Goal: Task Accomplishment & Management: Manage account settings

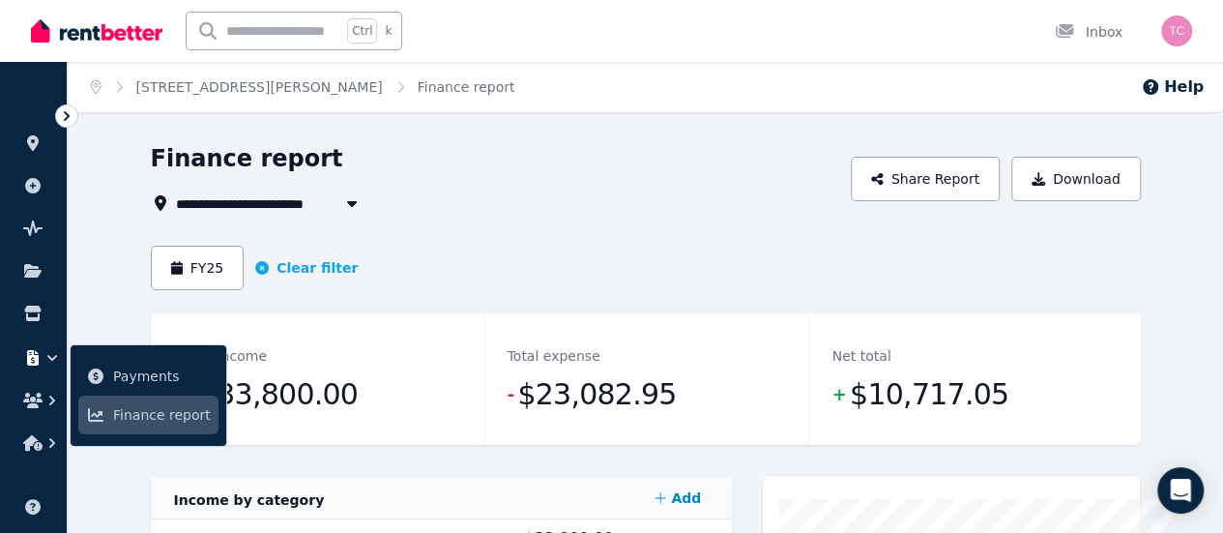
click at [512, 322] on div "Total expense - $23,082.95" at bounding box center [646, 379] width 325 height 132
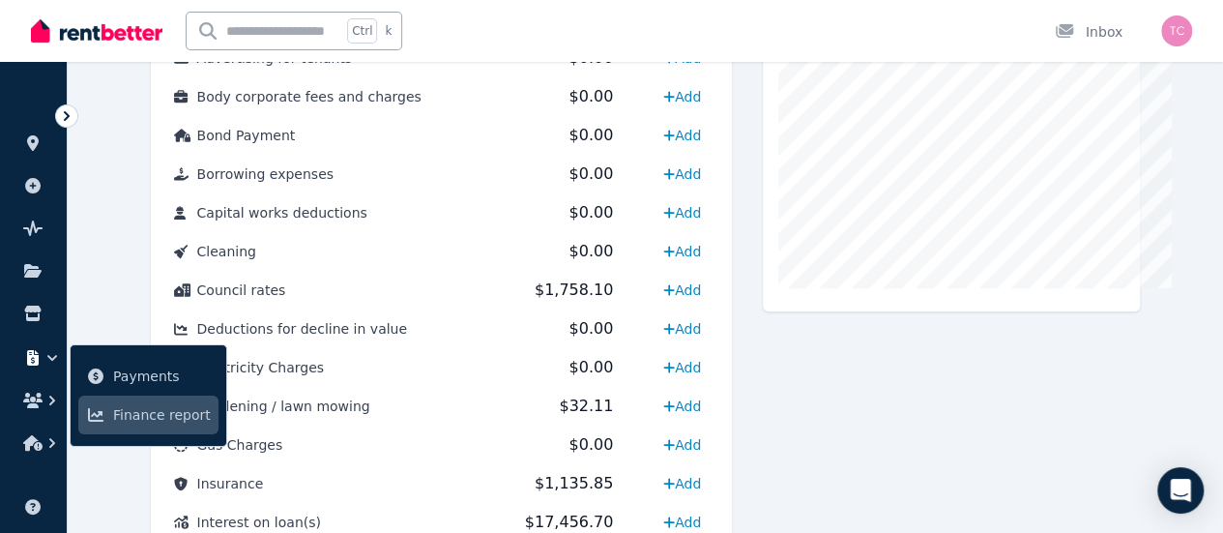
scroll to position [618, 0]
click at [909, 400] on div at bounding box center [951, 447] width 377 height 1179
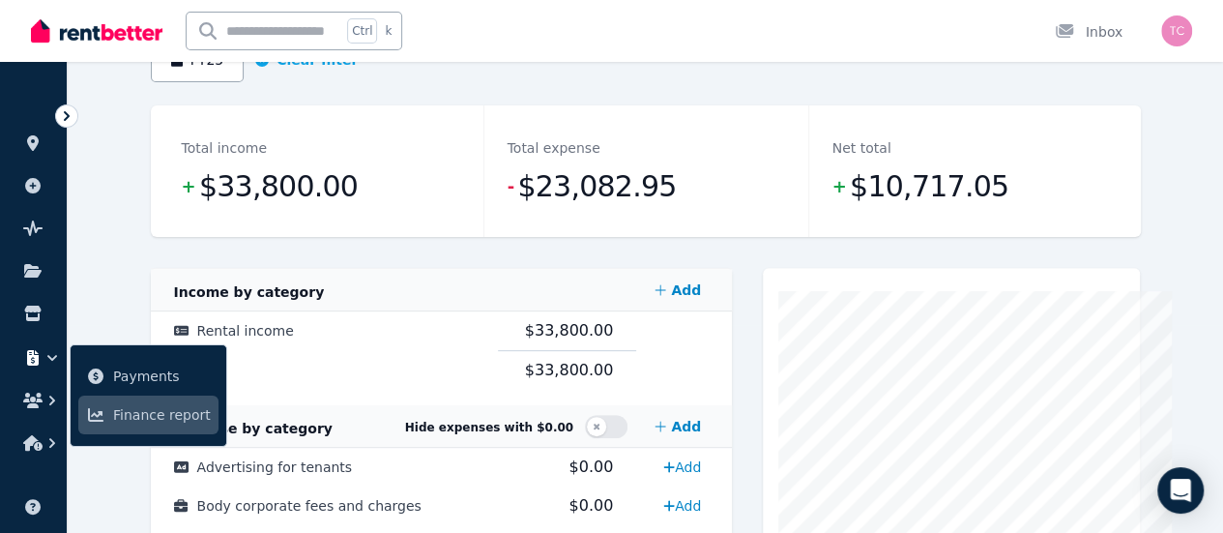
scroll to position [0, 0]
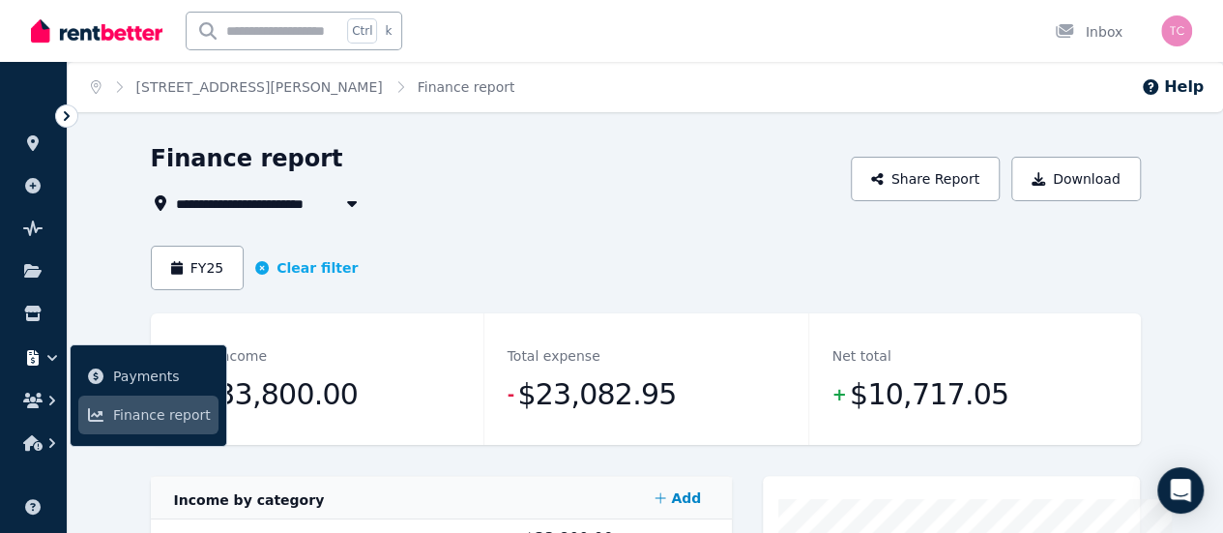
click at [246, 196] on span "71 Weddall Road, Lockridge" at bounding box center [313, 202] width 274 height 23
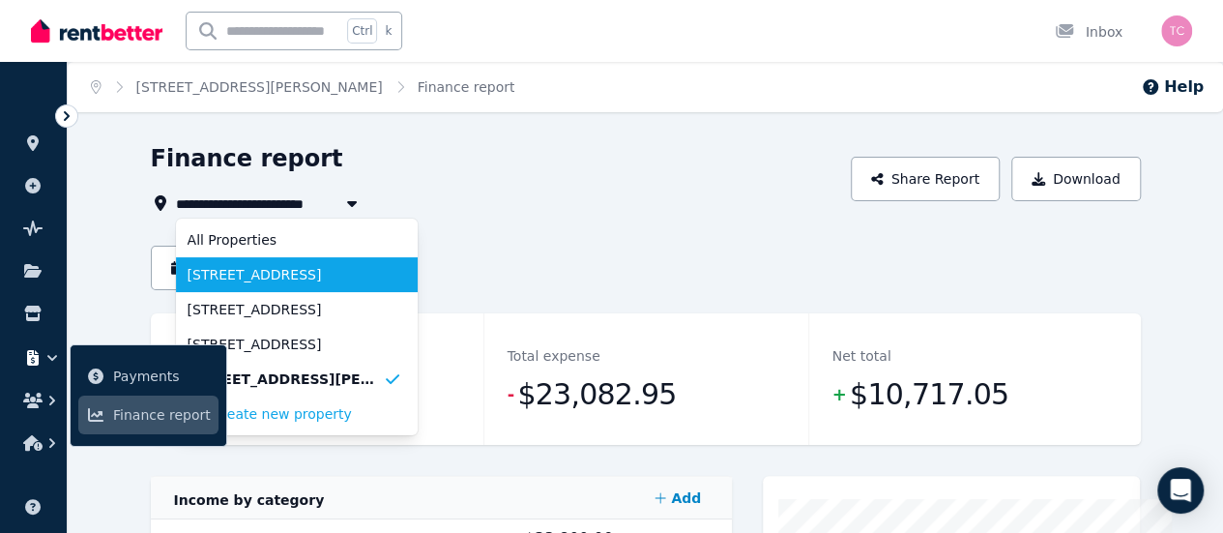
click at [292, 283] on span "47 Westfield Street, Maddington" at bounding box center [285, 274] width 195 height 19
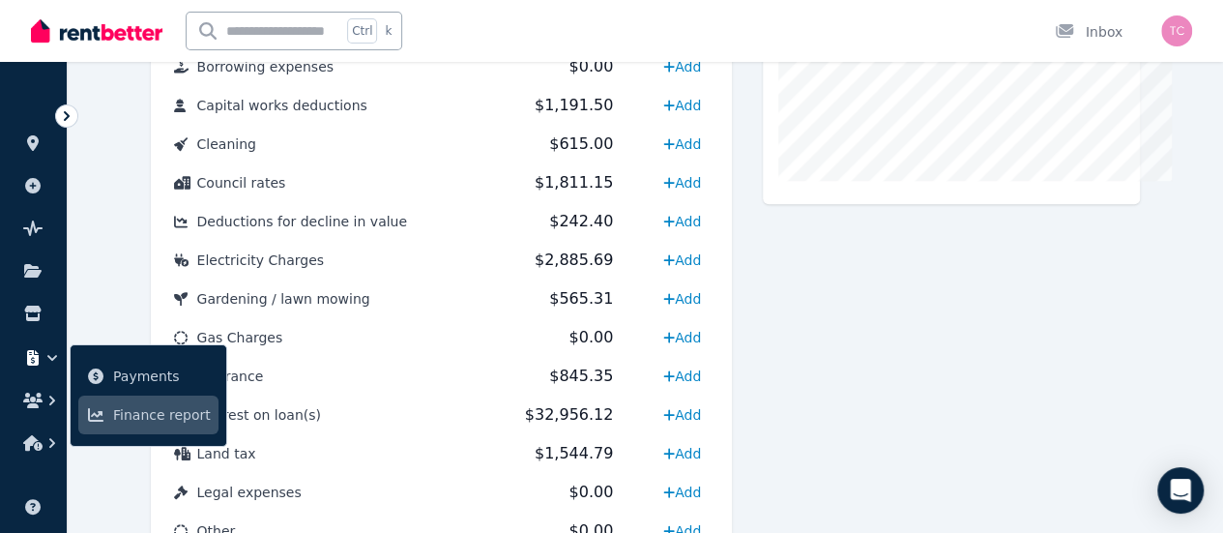
scroll to position [725, 0]
click at [769, 356] on div "Cost Code Amount Income by category Add Rental income $20,500.00 $20,500.00 Exp…" at bounding box center [646, 339] width 990 height 1179
click at [31, 475] on ul "ORGANISE Properties Add property Pulse BETA Documents Marketplace Payments Fina…" at bounding box center [33, 375] width 67 height 588
click at [851, 376] on div at bounding box center [951, 339] width 377 height 1179
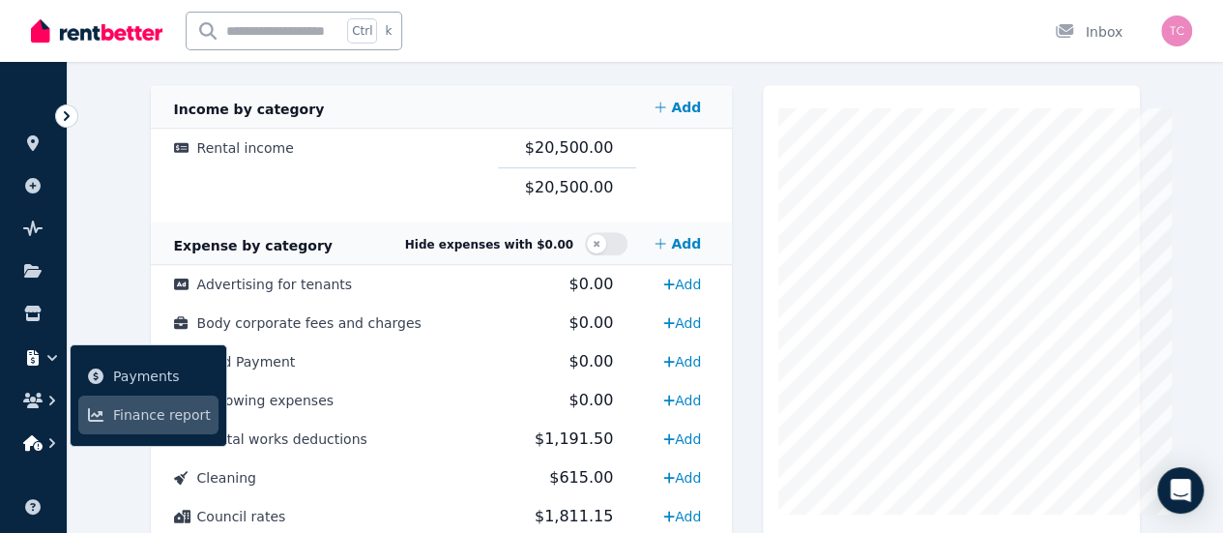
scroll to position [75, 0]
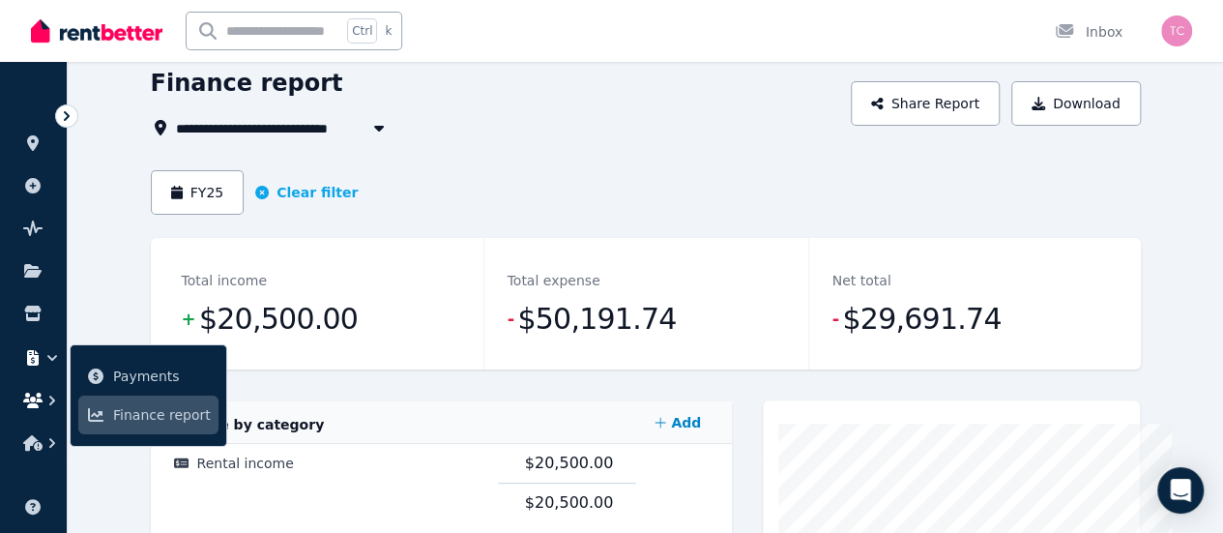
click at [43, 403] on icon "button" at bounding box center [52, 400] width 19 height 19
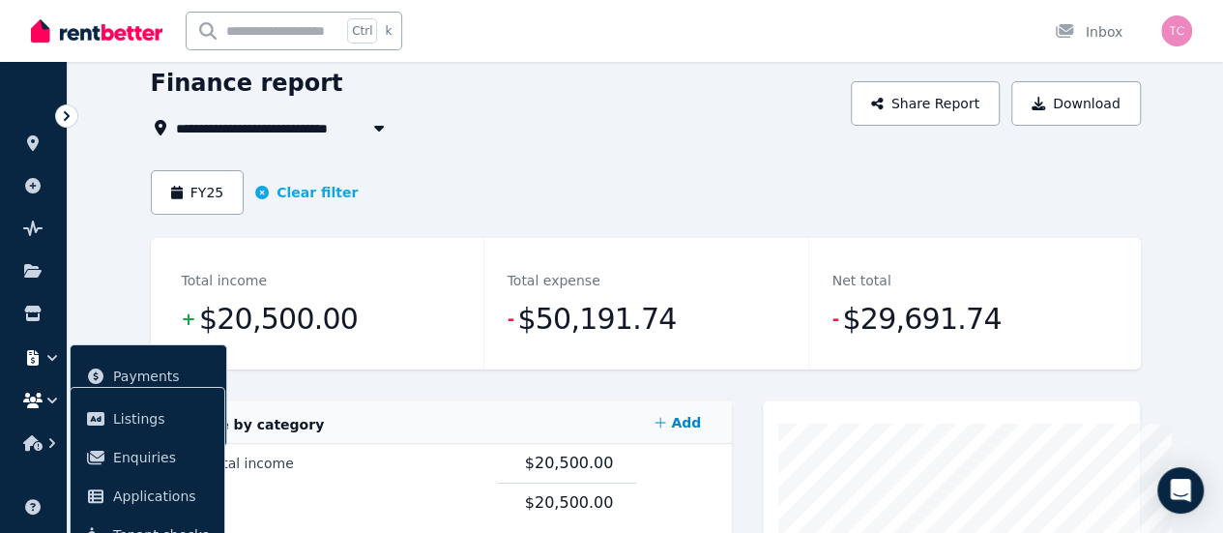
click at [43, 403] on icon "button" at bounding box center [52, 400] width 19 height 19
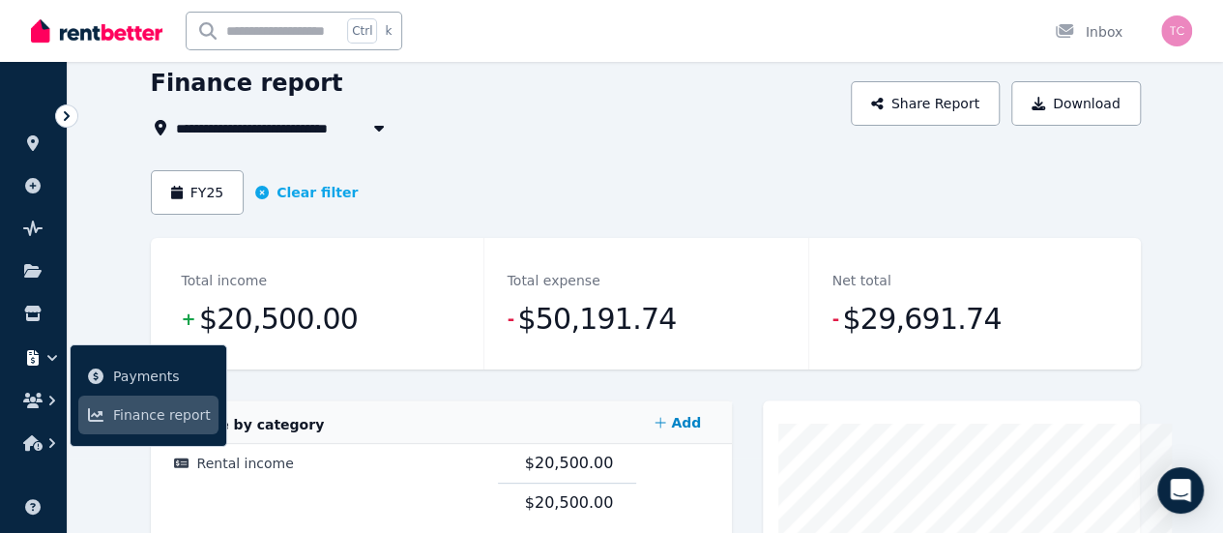
click at [43, 370] on button "button" at bounding box center [33, 357] width 36 height 35
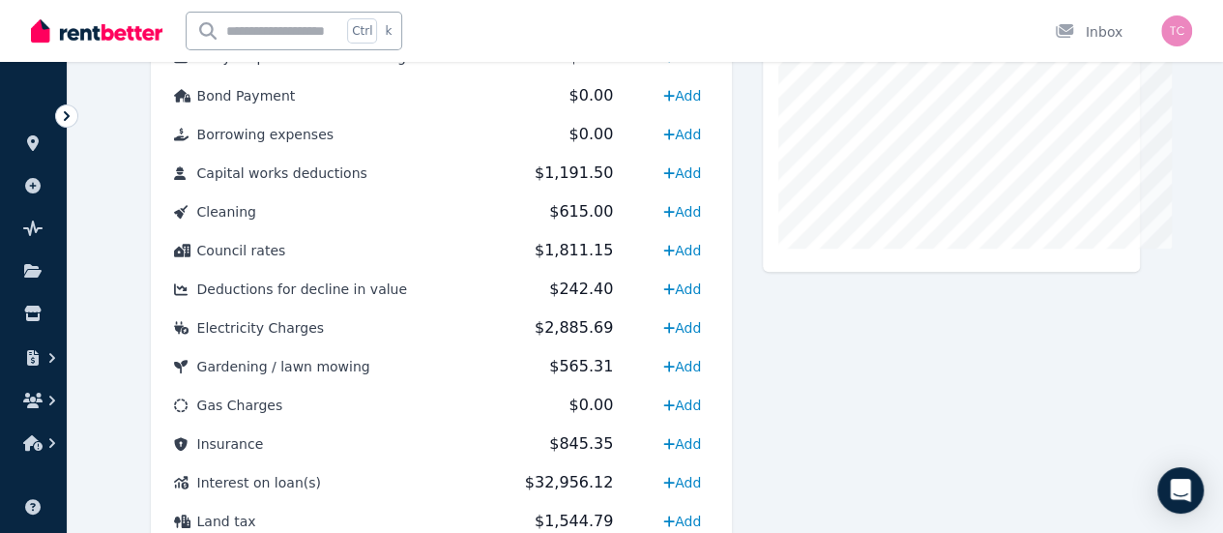
scroll to position [658, 0]
click at [983, 452] on div at bounding box center [951, 407] width 377 height 1179
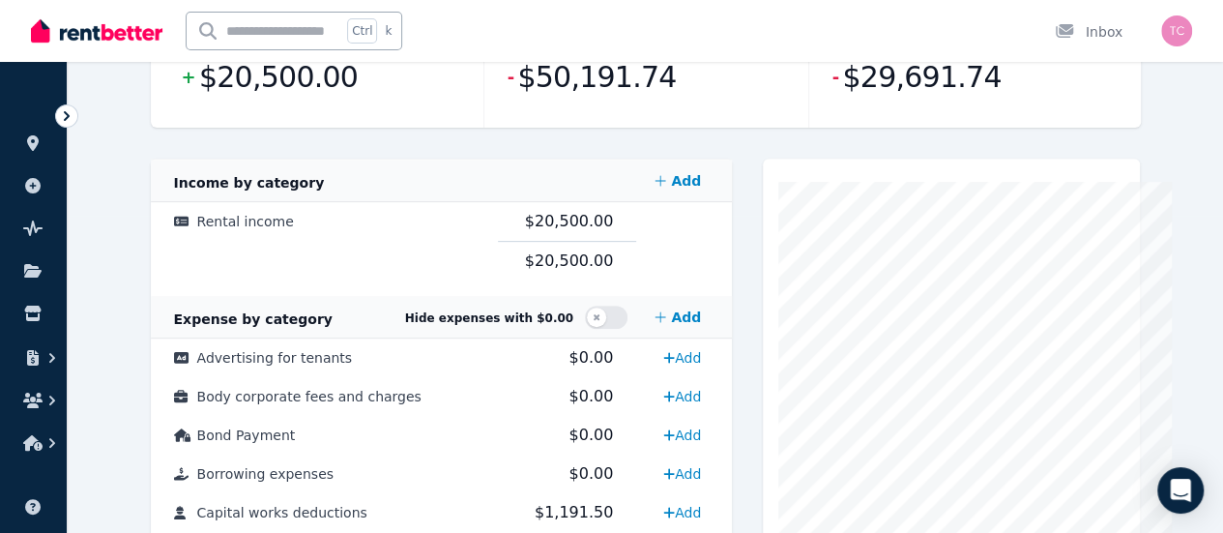
scroll to position [0, 0]
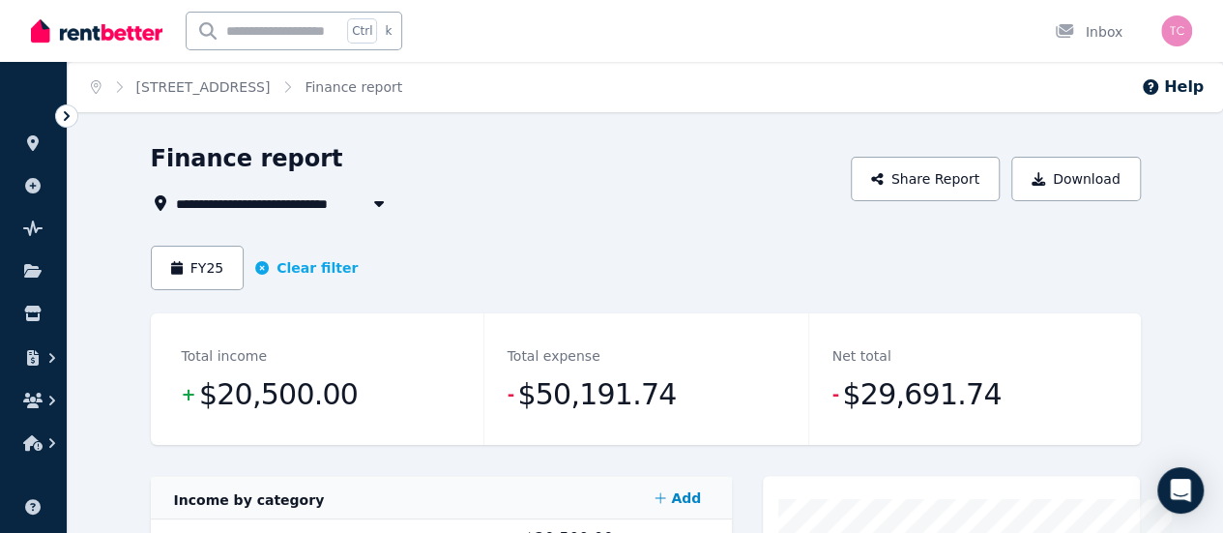
click at [287, 202] on span "47 Westfield Street, Maddington" at bounding box center [257, 202] width 162 height 23
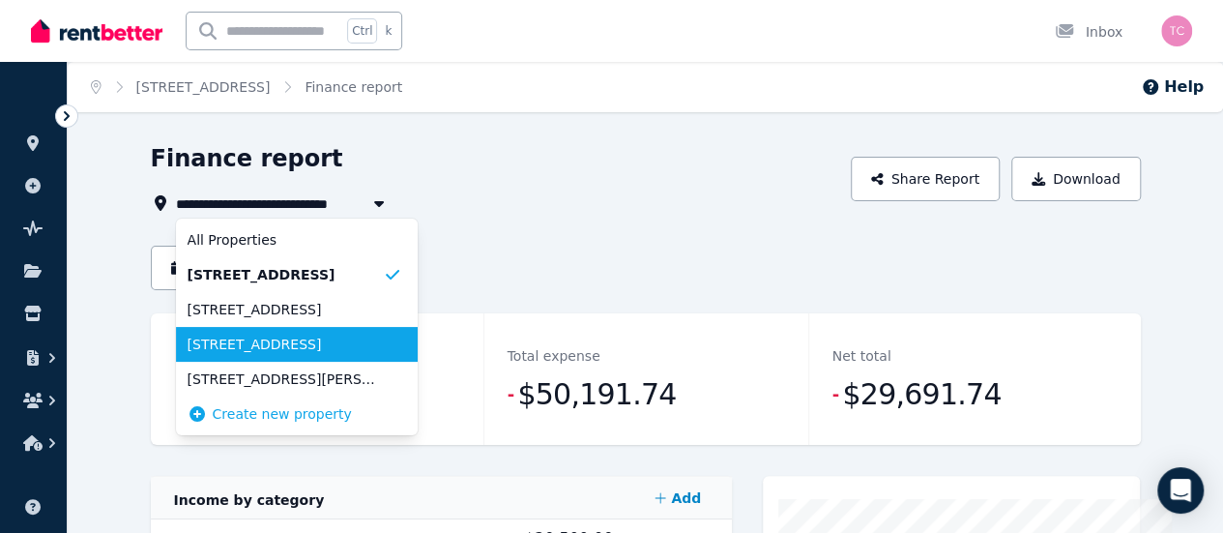
click at [215, 329] on li "5 Pelham Way, Girrawheen" at bounding box center [297, 344] width 242 height 35
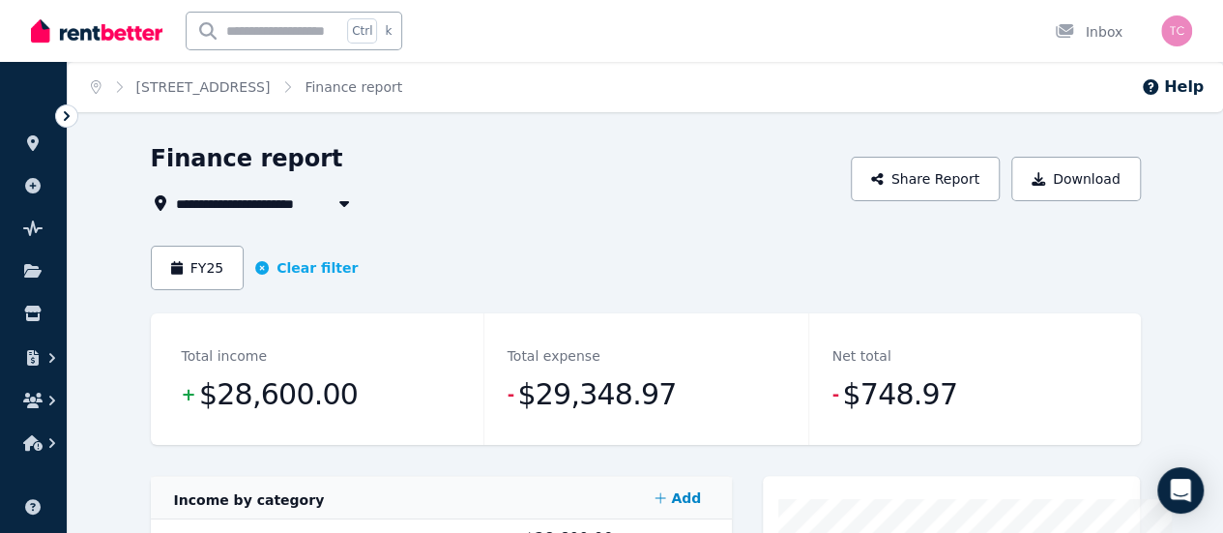
click at [203, 191] on span "5 Pelham Way, Girrawheen" at bounding box center [257, 202] width 162 height 23
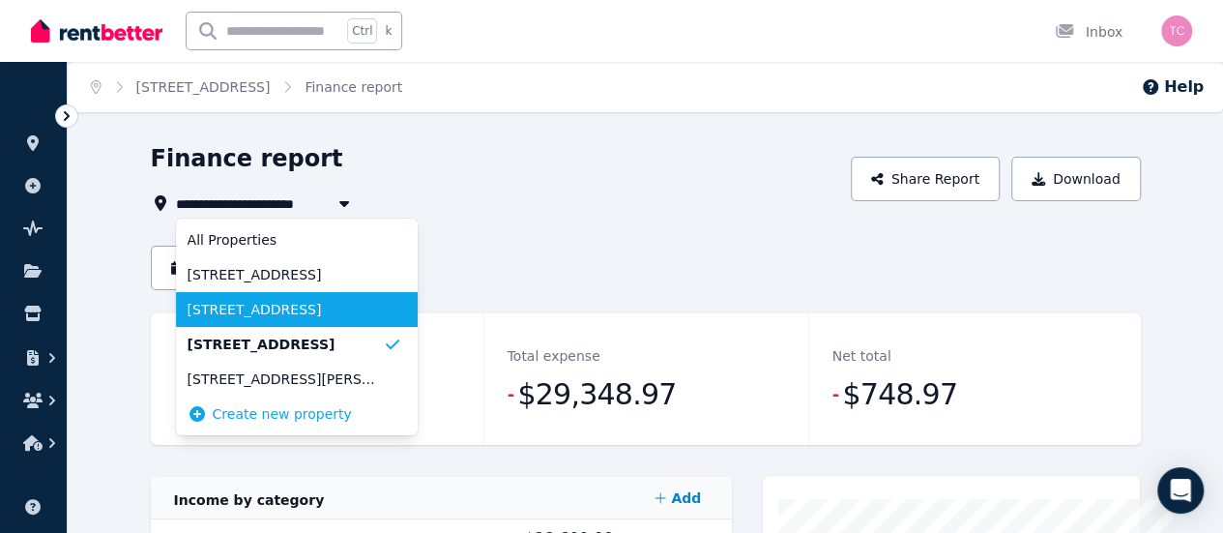
click at [207, 306] on span "9 Denston Way, Girrawheen" at bounding box center [285, 309] width 195 height 19
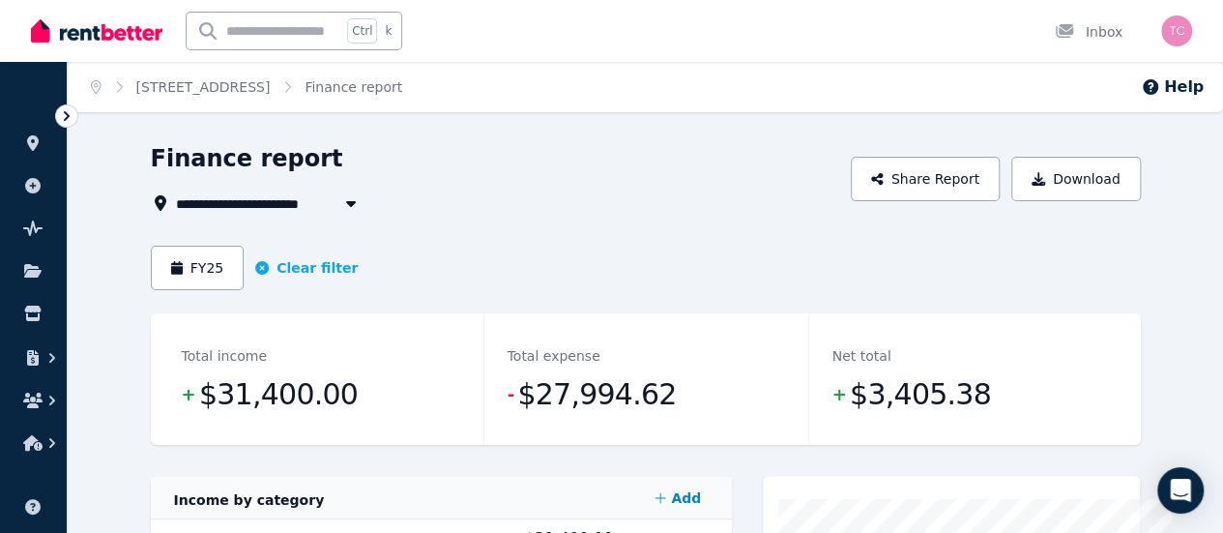
click at [237, 197] on span "9 Denston Way, Girrawheen" at bounding box center [257, 202] width 162 height 23
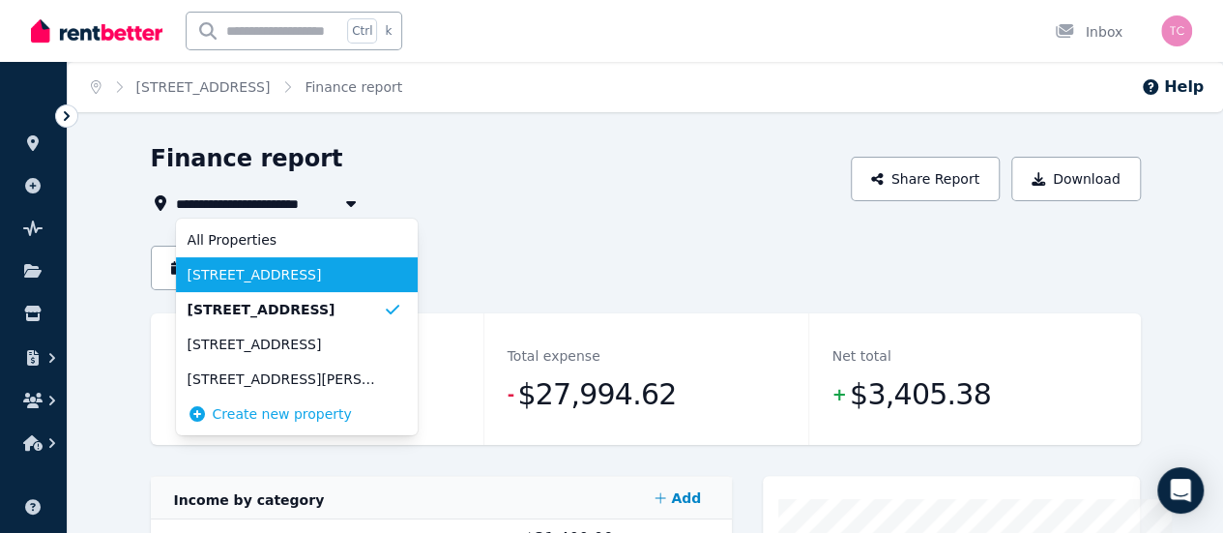
click at [220, 281] on span "47 Westfield Street, Maddington" at bounding box center [285, 274] width 195 height 19
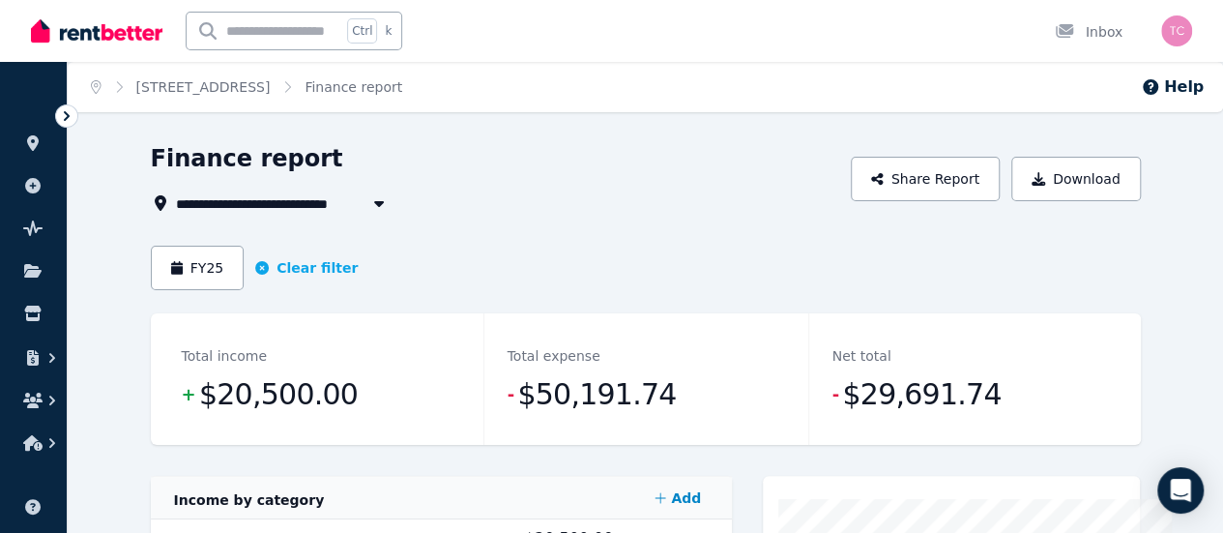
click at [478, 304] on header "FY25 Clear filter" at bounding box center [646, 280] width 990 height 68
click at [182, 199] on span "47 Westfield Street, Maddington" at bounding box center [257, 202] width 162 height 23
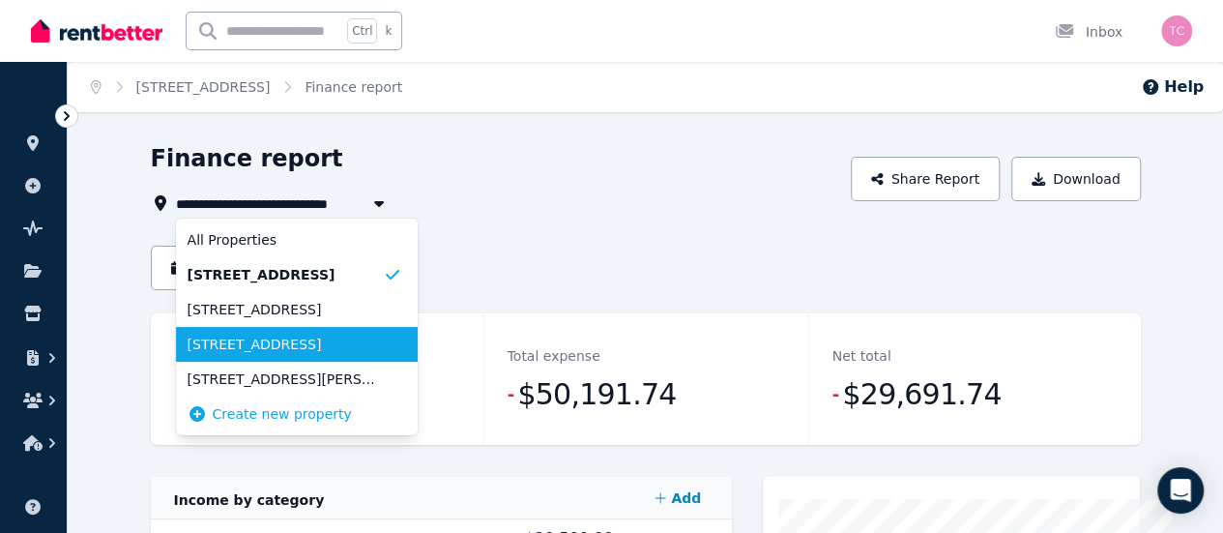
click at [188, 337] on span "5 Pelham Way, Girrawheen" at bounding box center [285, 344] width 195 height 19
type input "**********"
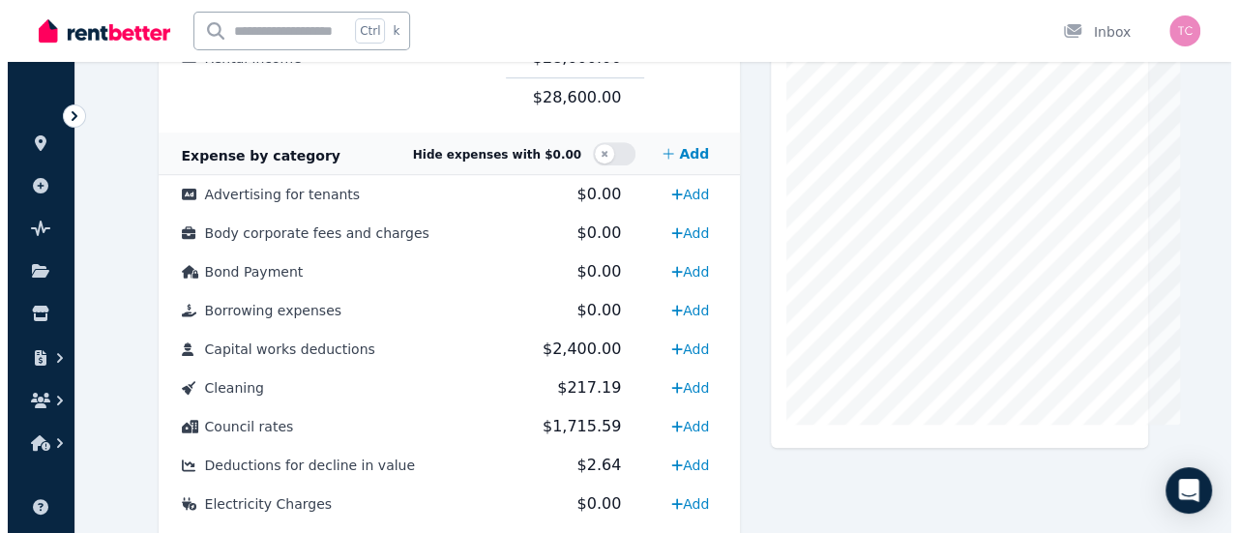
scroll to position [482, 0]
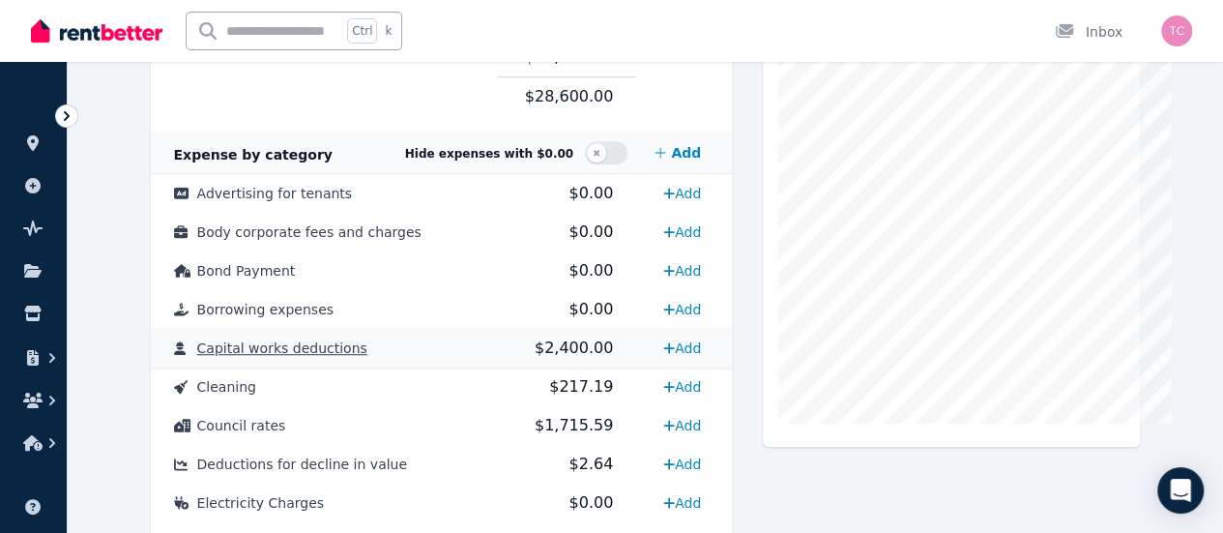
click at [563, 355] on span "$2,400.00" at bounding box center [574, 347] width 78 height 18
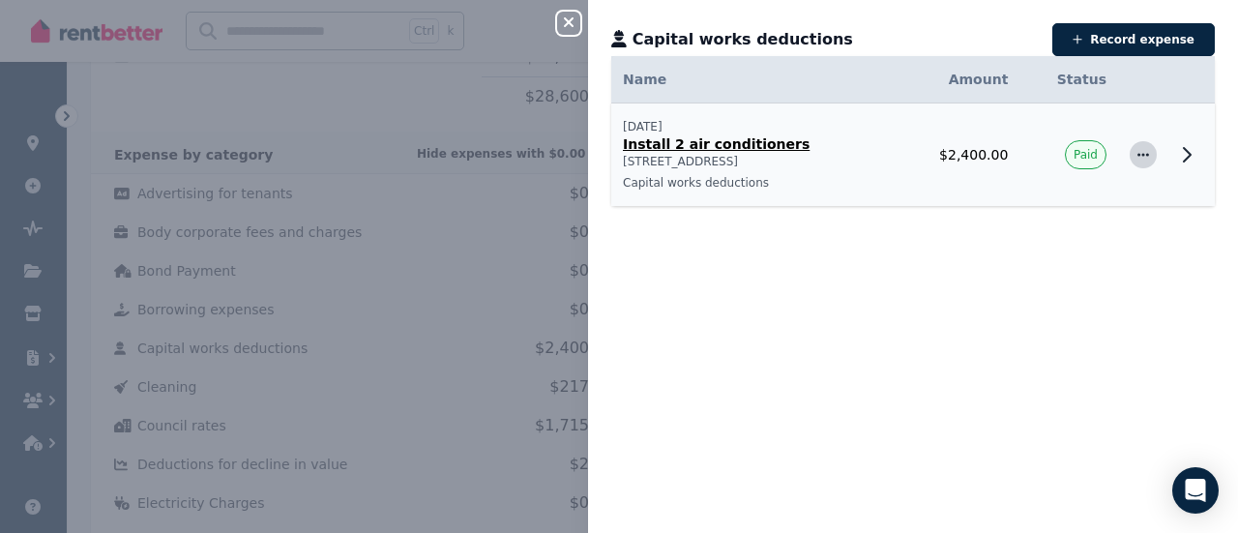
click at [1135, 160] on icon "button" at bounding box center [1142, 155] width 15 height 14
click at [1043, 212] on span "Edit expense" at bounding box center [1079, 206] width 124 height 23
select select "**********"
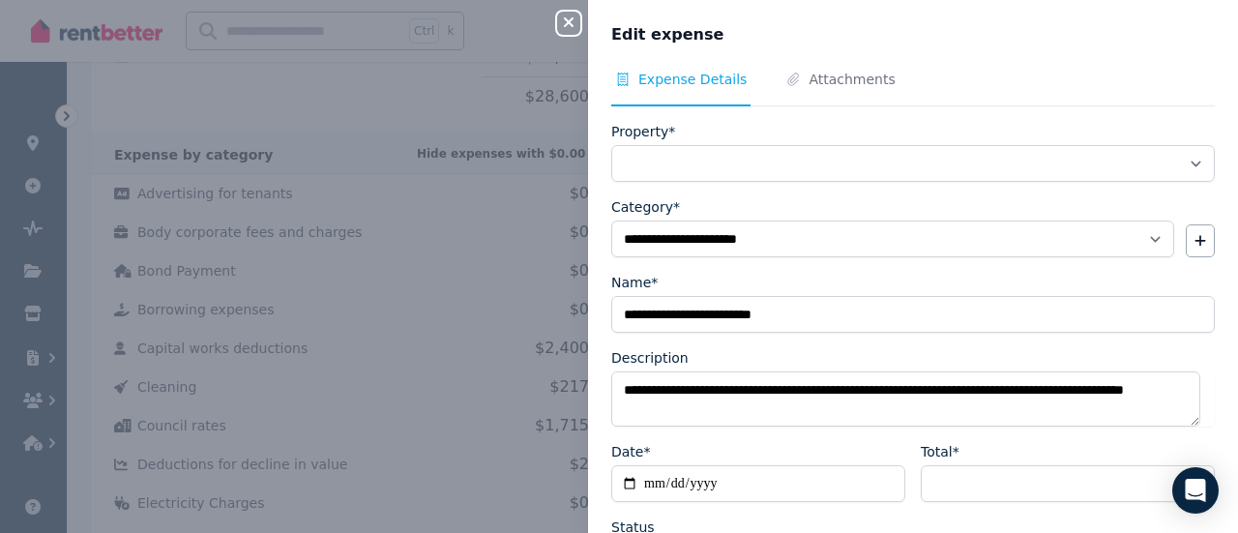
select select "**********"
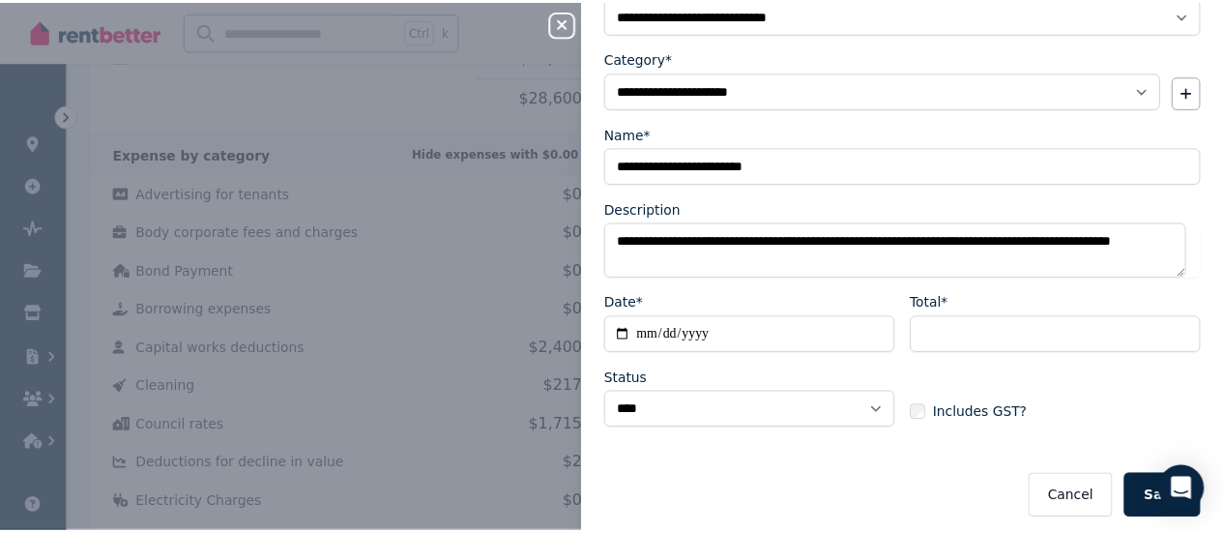
scroll to position [150, 0]
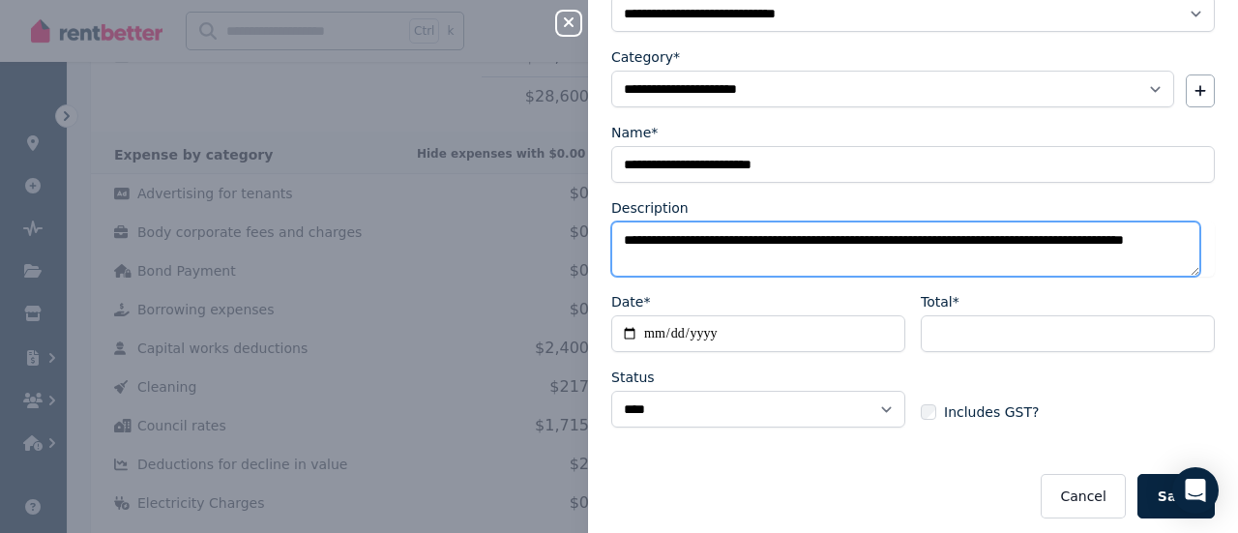
click at [734, 266] on textarea "**********" at bounding box center [905, 248] width 589 height 55
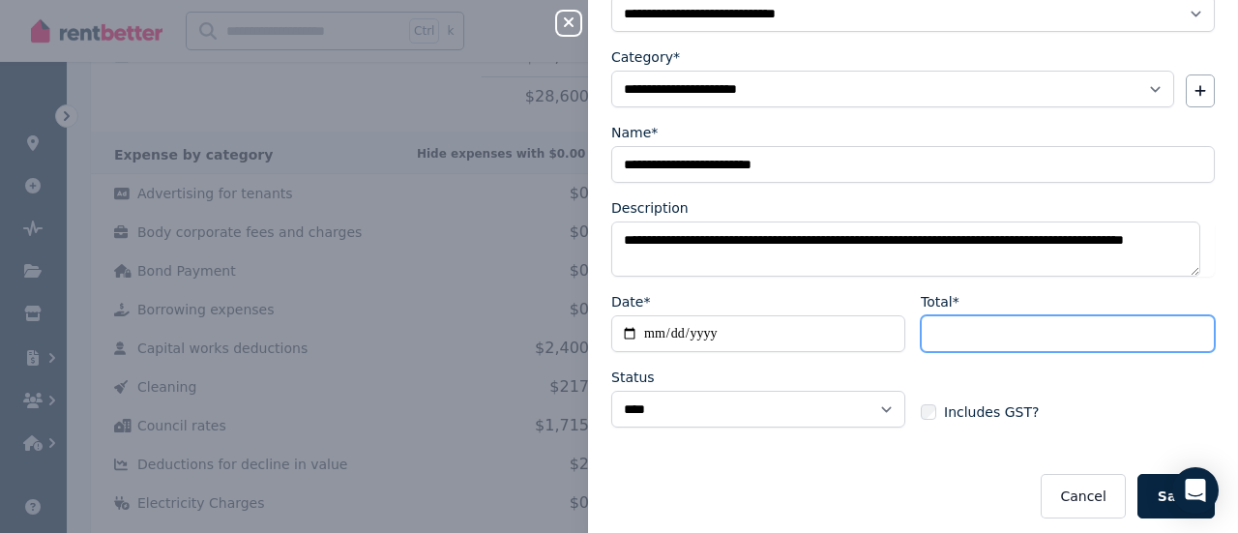
click at [955, 332] on input "*******" at bounding box center [1068, 333] width 294 height 37
type input "******"
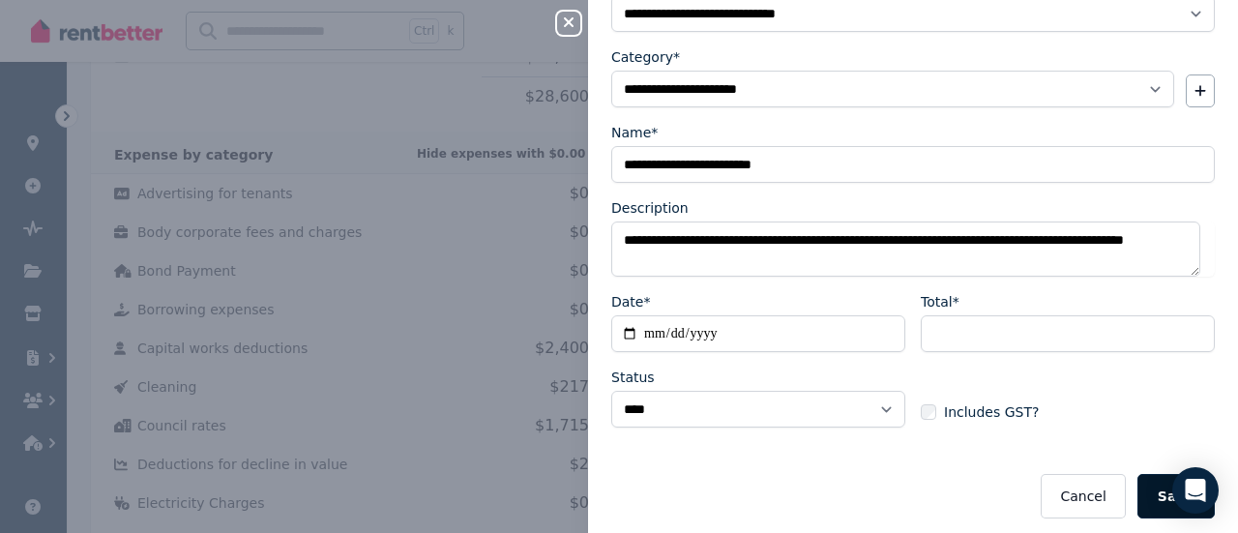
click at [1137, 496] on button "Save" at bounding box center [1175, 496] width 77 height 44
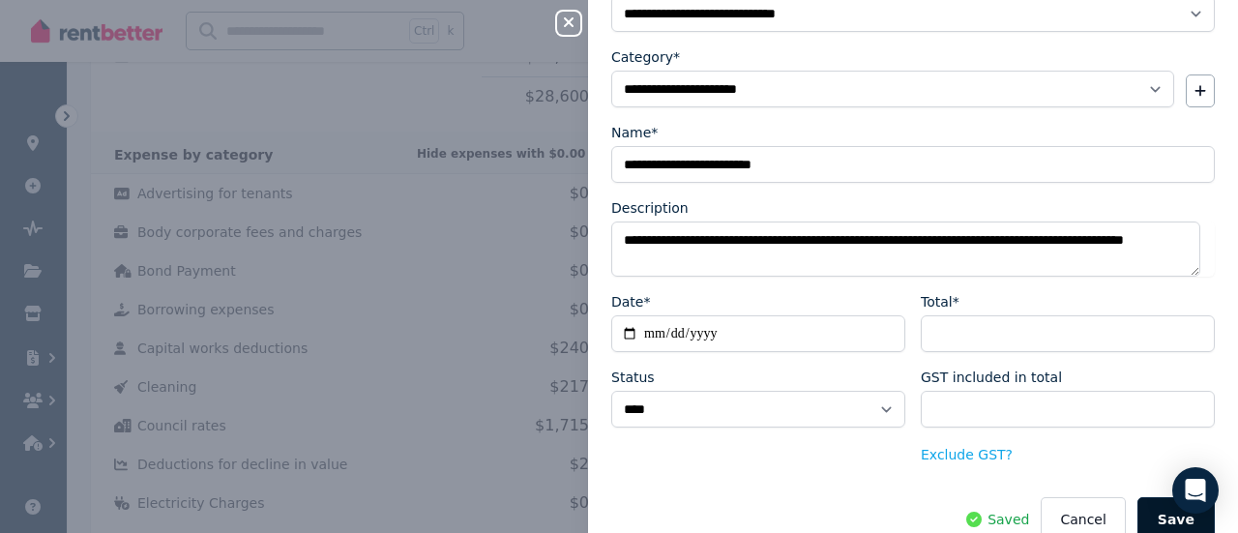
click at [1137, 504] on button "Save" at bounding box center [1175, 519] width 77 height 44
click at [580, 18] on div "Close panel" at bounding box center [576, 17] width 39 height 35
click at [567, 22] on icon "button" at bounding box center [569, 22] width 10 height 10
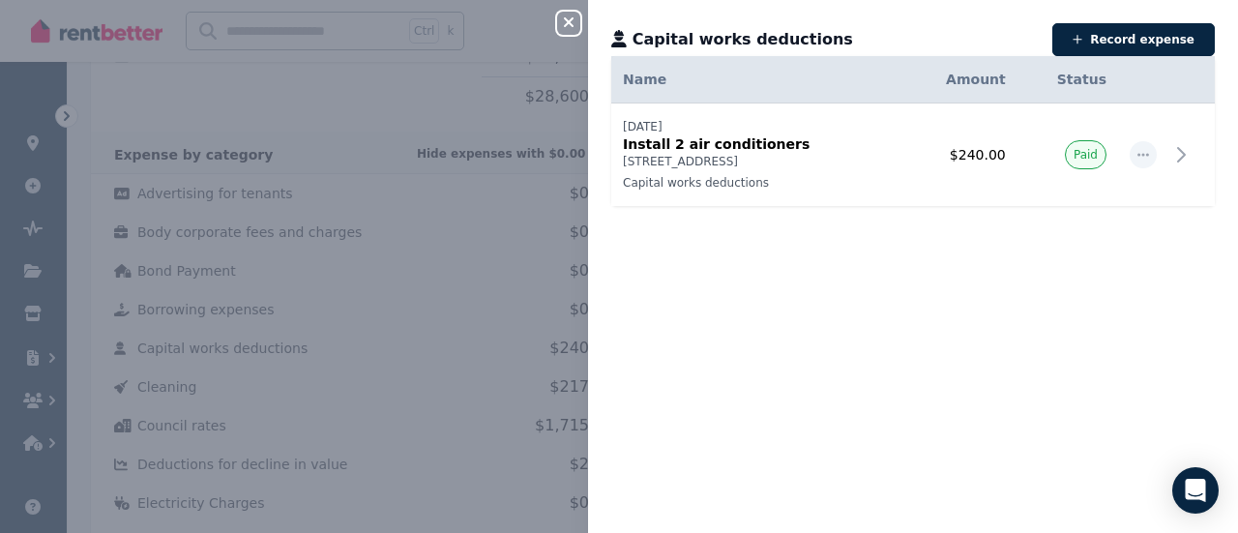
click at [572, 27] on icon "button" at bounding box center [569, 22] width 10 height 10
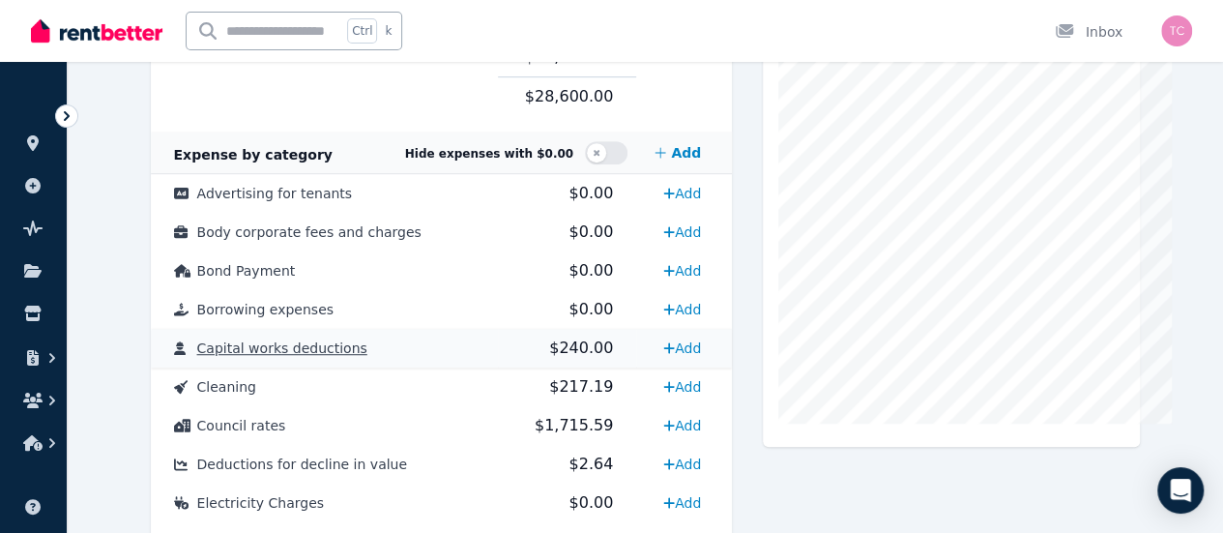
click at [283, 349] on span "Capital works deductions" at bounding box center [282, 347] width 170 height 15
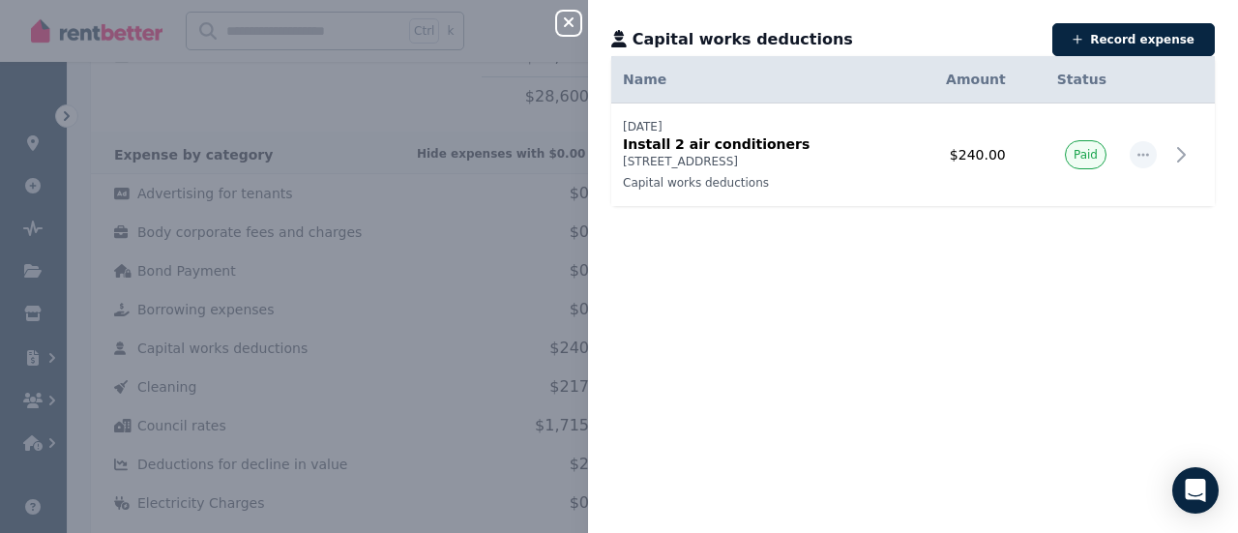
click at [567, 23] on icon "button" at bounding box center [568, 22] width 23 height 15
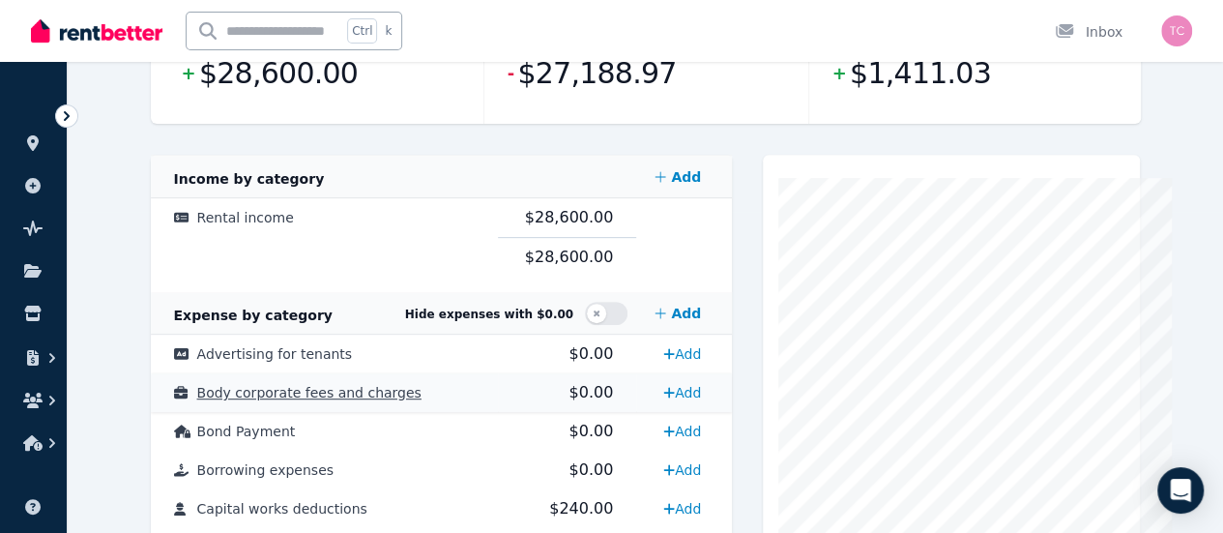
scroll to position [0, 0]
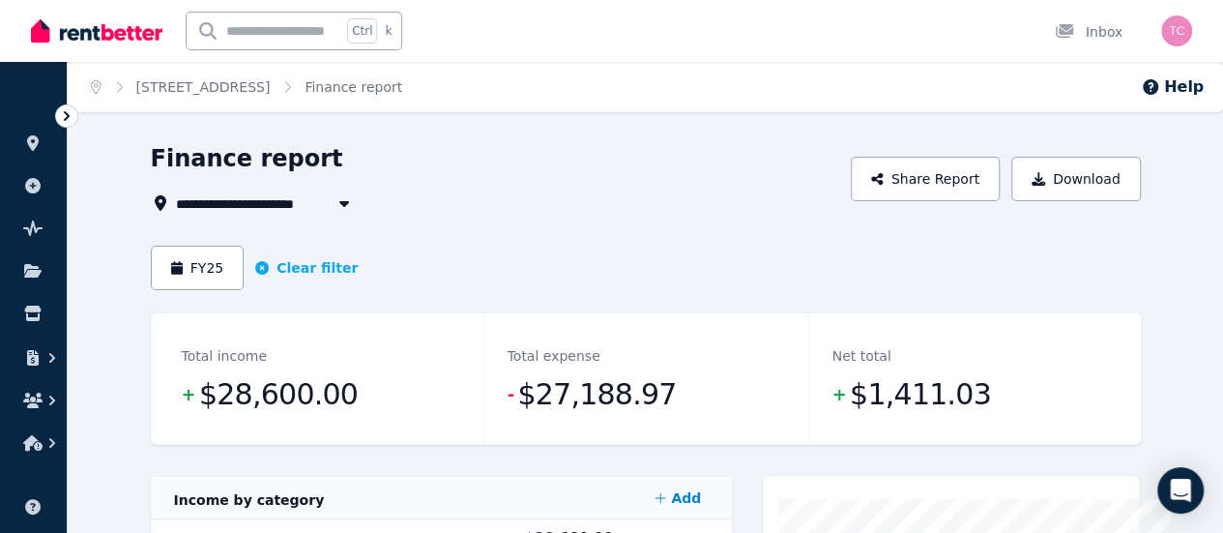
click at [238, 206] on span "5 Pelham Way, Girrawheen" at bounding box center [257, 202] width 162 height 23
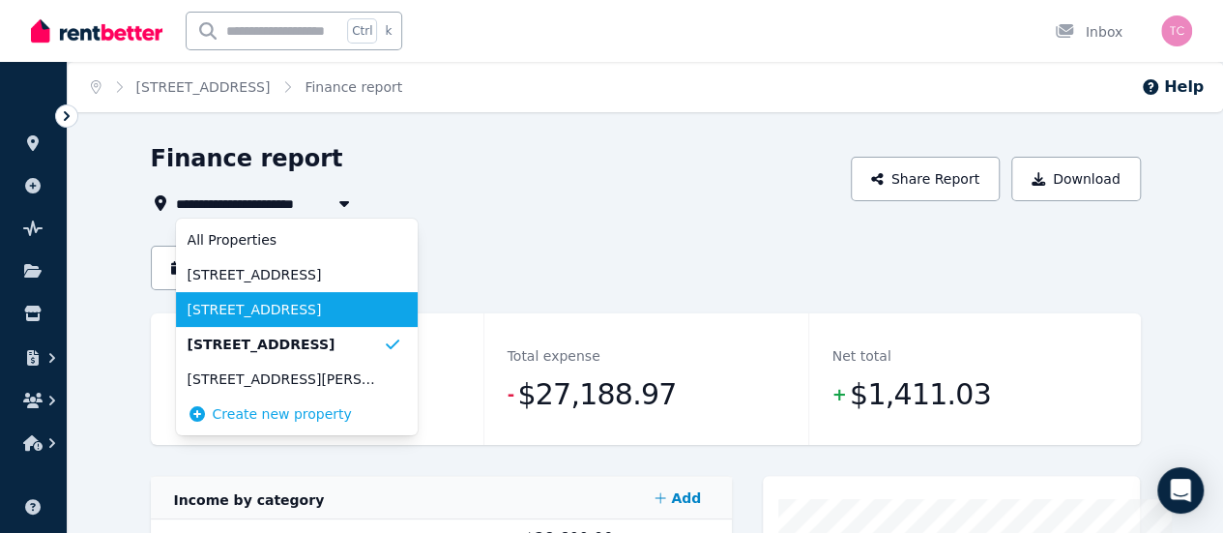
click at [188, 310] on span "9 Denston Way, Girrawheen" at bounding box center [285, 309] width 195 height 19
type input "**********"
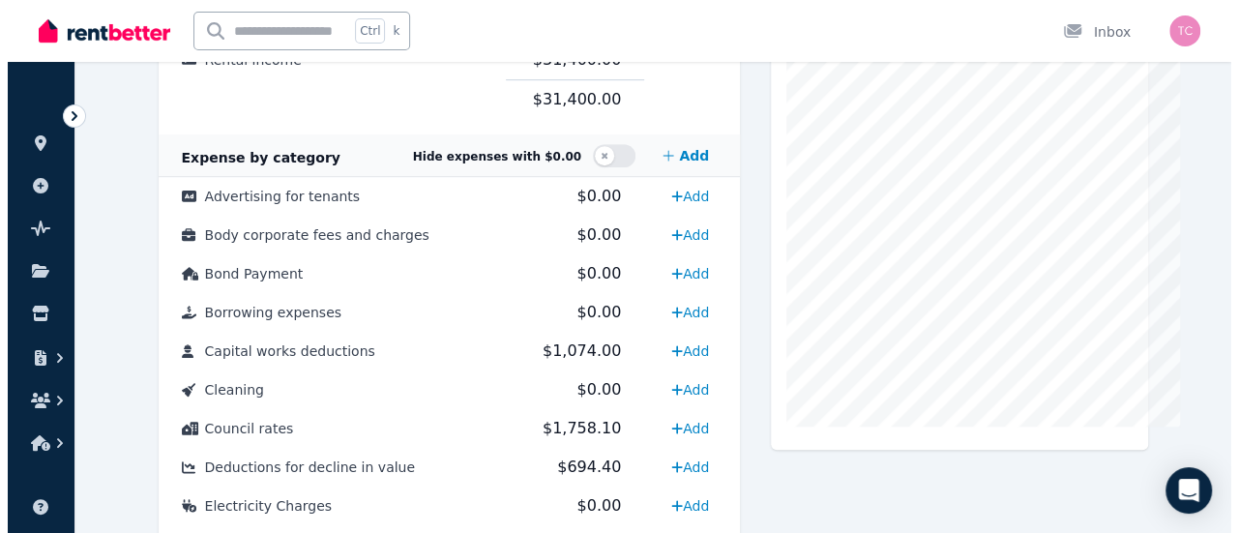
scroll to position [480, 0]
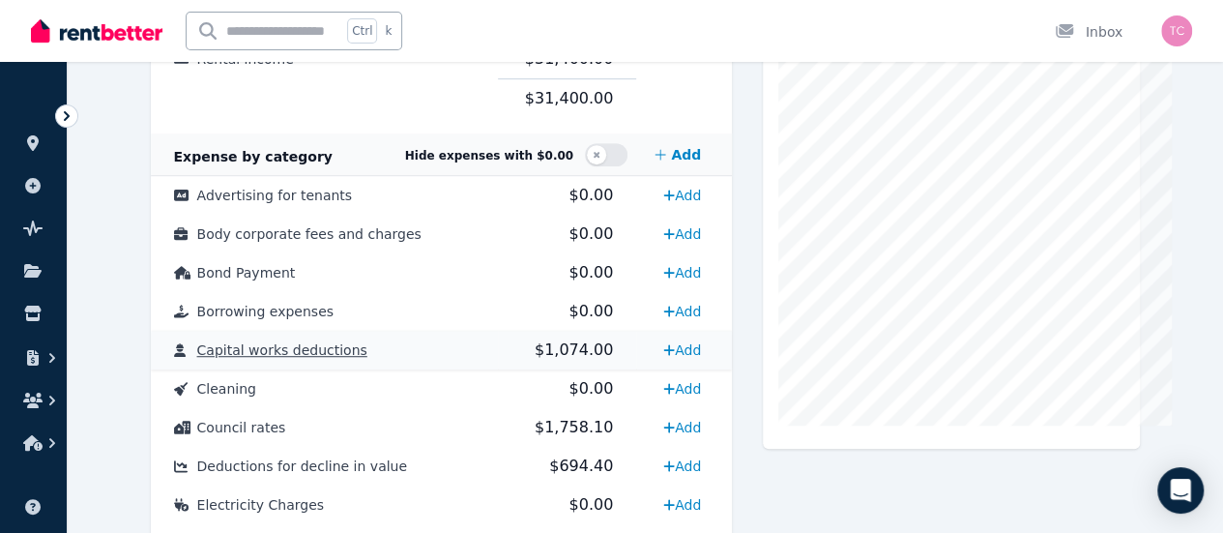
click at [561, 340] on span "$1,074.00" at bounding box center [574, 349] width 78 height 18
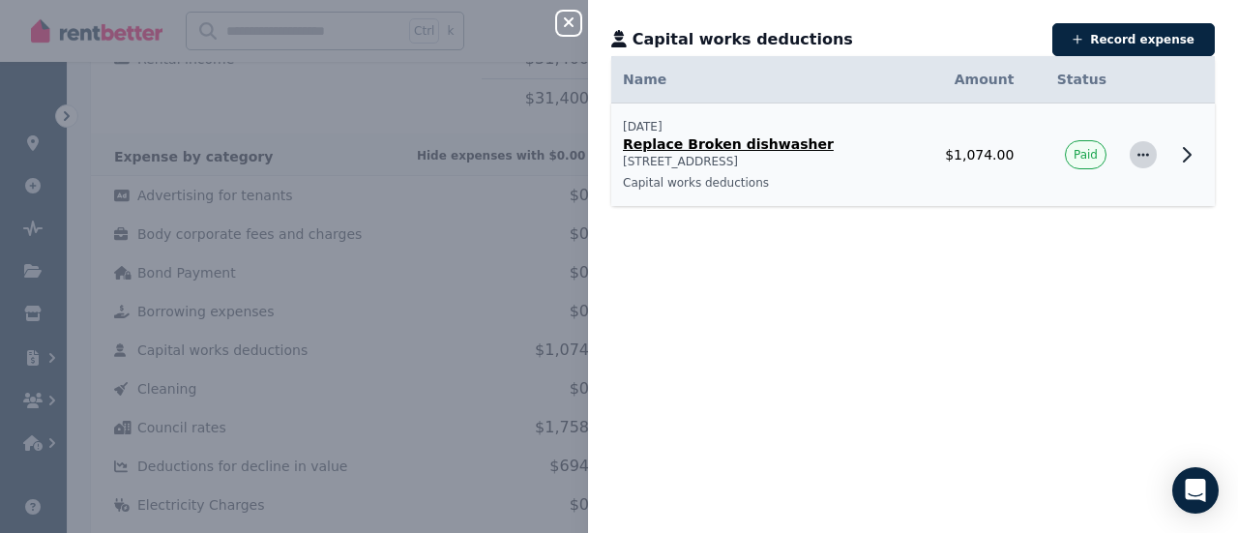
click at [1135, 154] on icon "button" at bounding box center [1142, 155] width 15 height 14
click at [1062, 195] on span "Edit expense" at bounding box center [1079, 206] width 124 height 23
select select "**********"
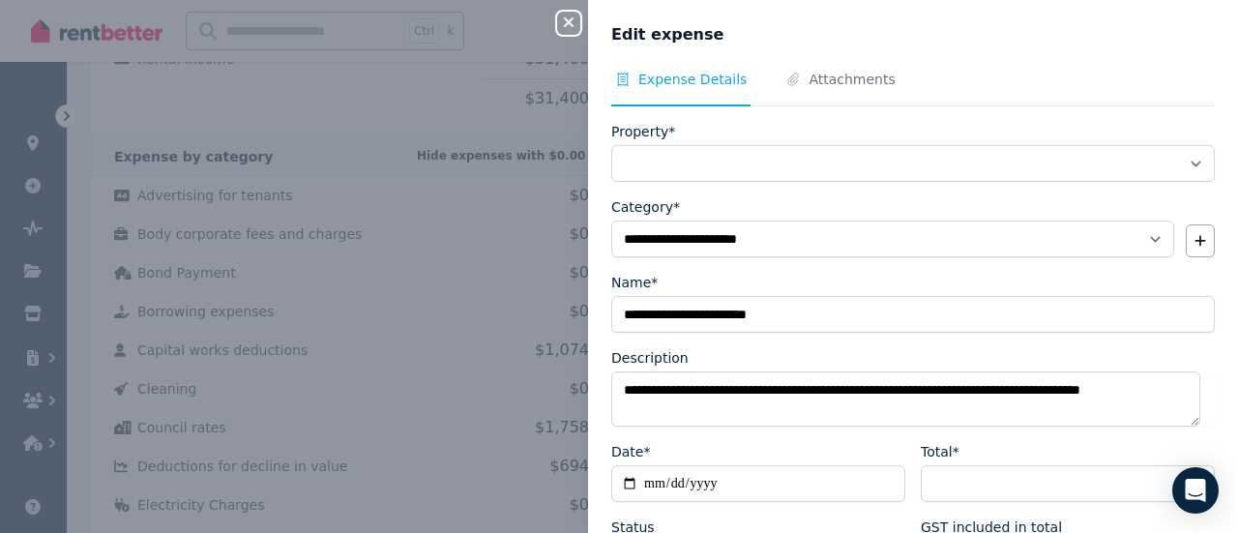
select select "**********"
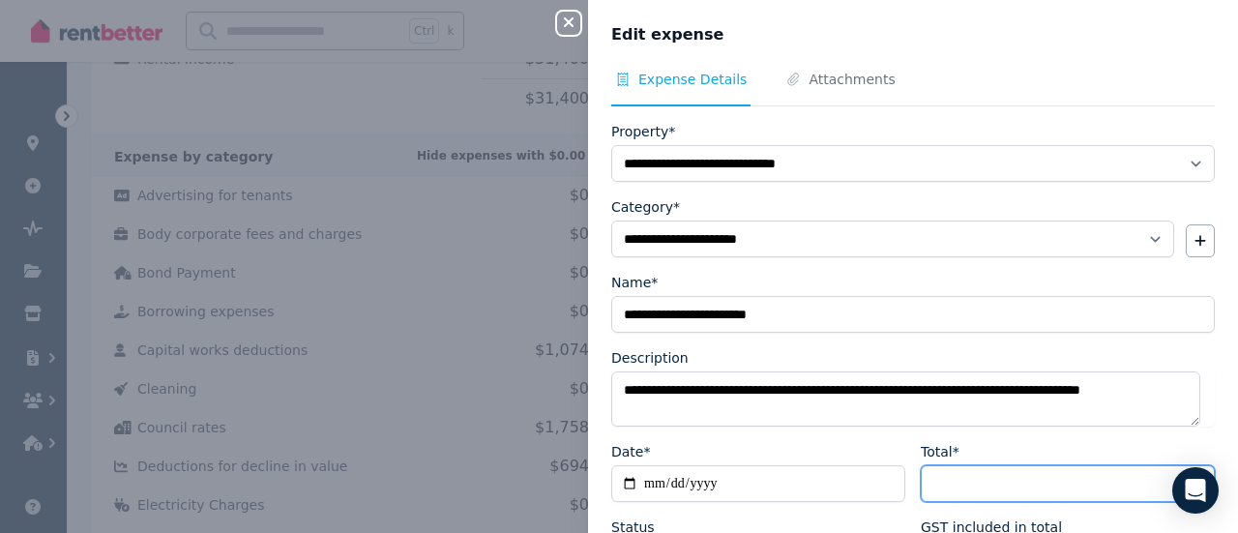
click at [944, 489] on input "*******" at bounding box center [1068, 483] width 294 height 37
type input "*"
type input "****"
type input "**"
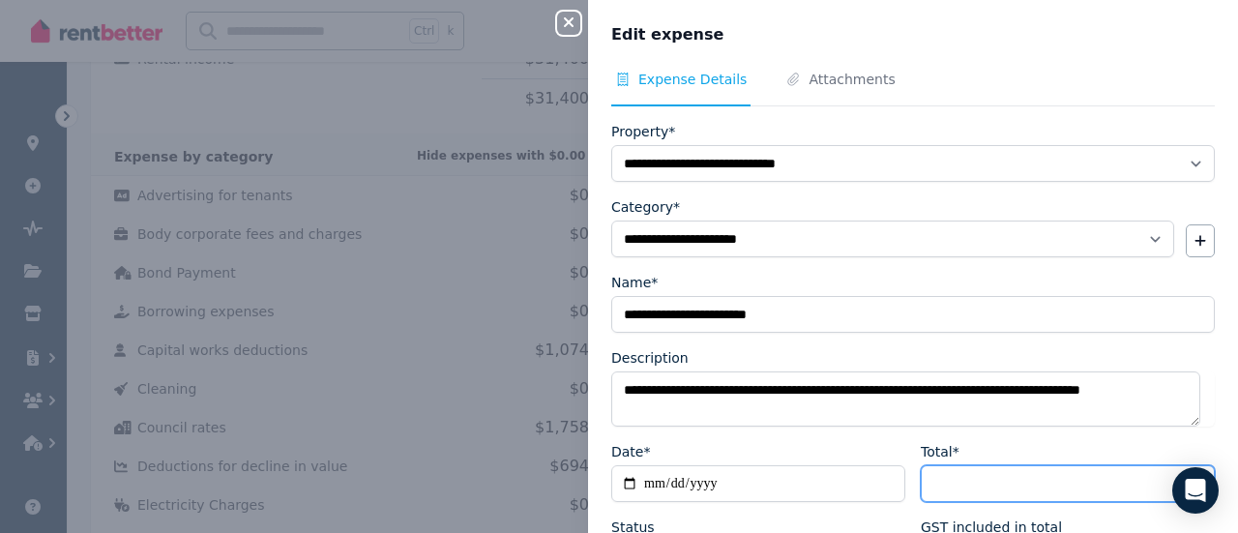
type input "****"
type input "***"
type input "*****"
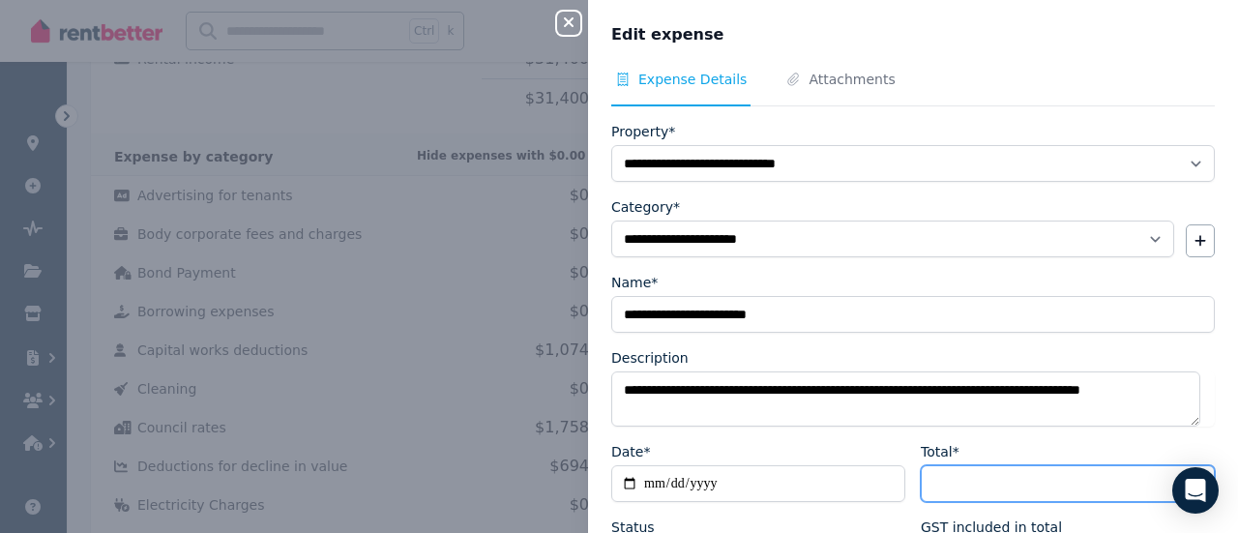
type input "******"
type input "*****"
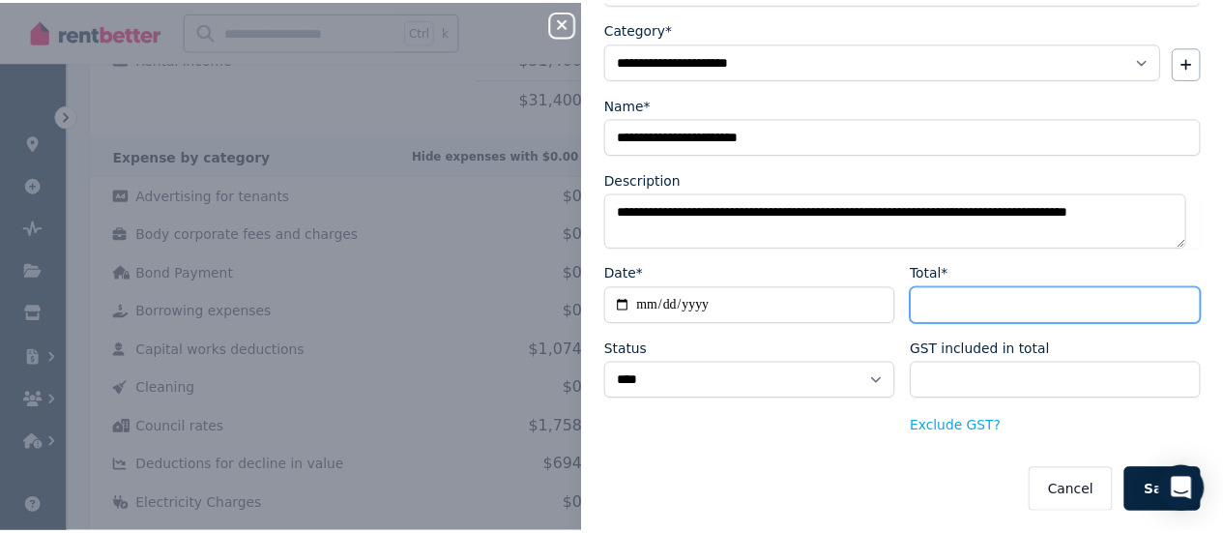
scroll to position [177, 0]
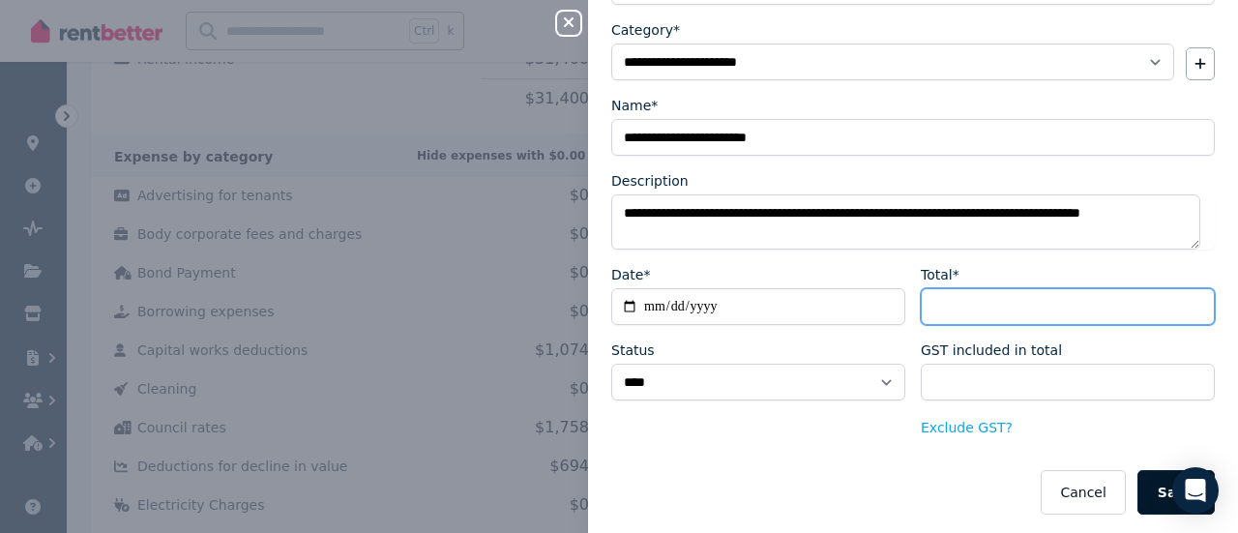
type input "******"
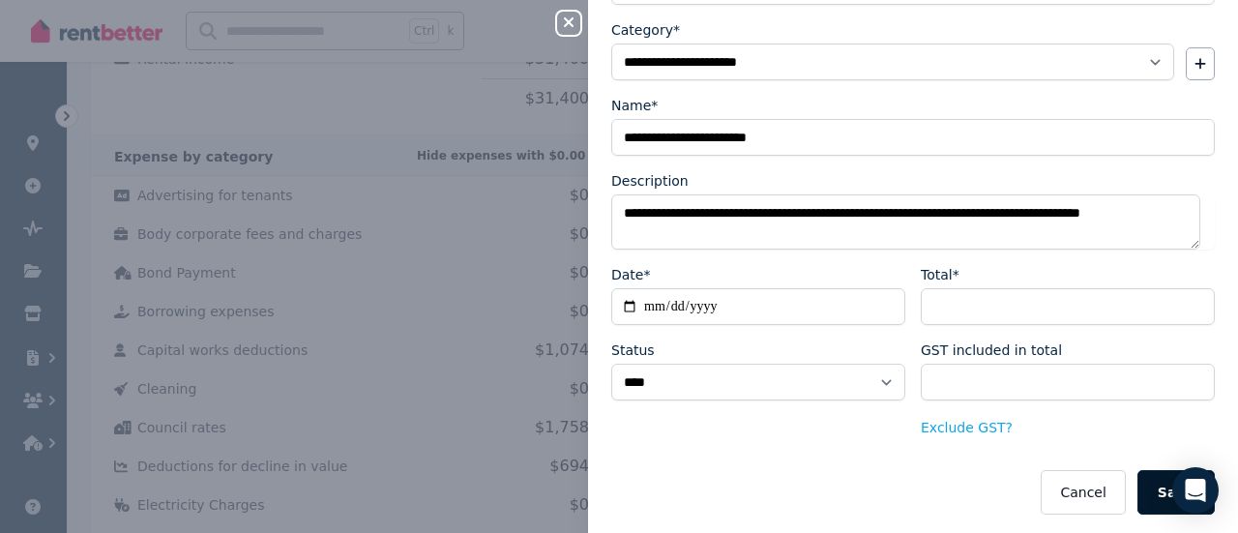
click at [1156, 502] on button "Save" at bounding box center [1175, 492] width 77 height 44
click at [565, 20] on icon "button" at bounding box center [569, 22] width 10 height 10
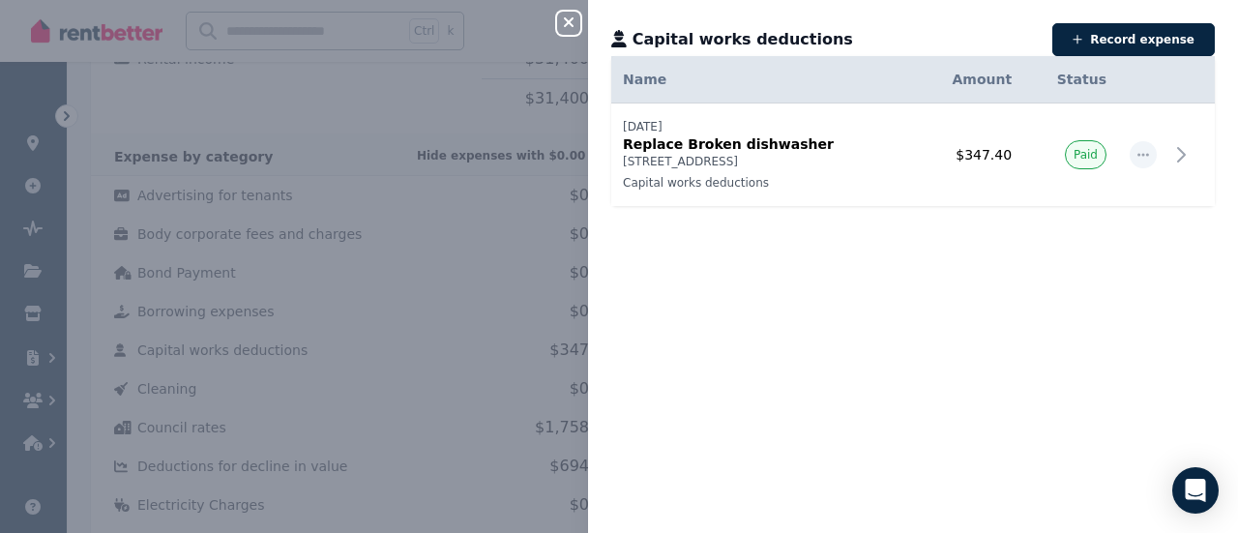
click at [567, 24] on icon "button" at bounding box center [569, 22] width 10 height 10
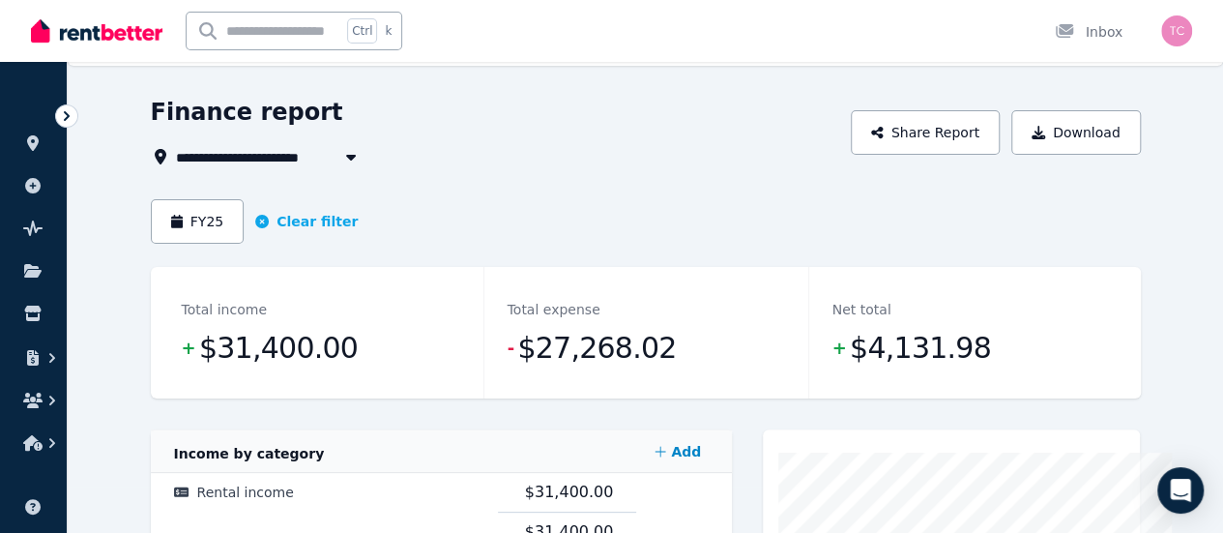
scroll to position [0, 0]
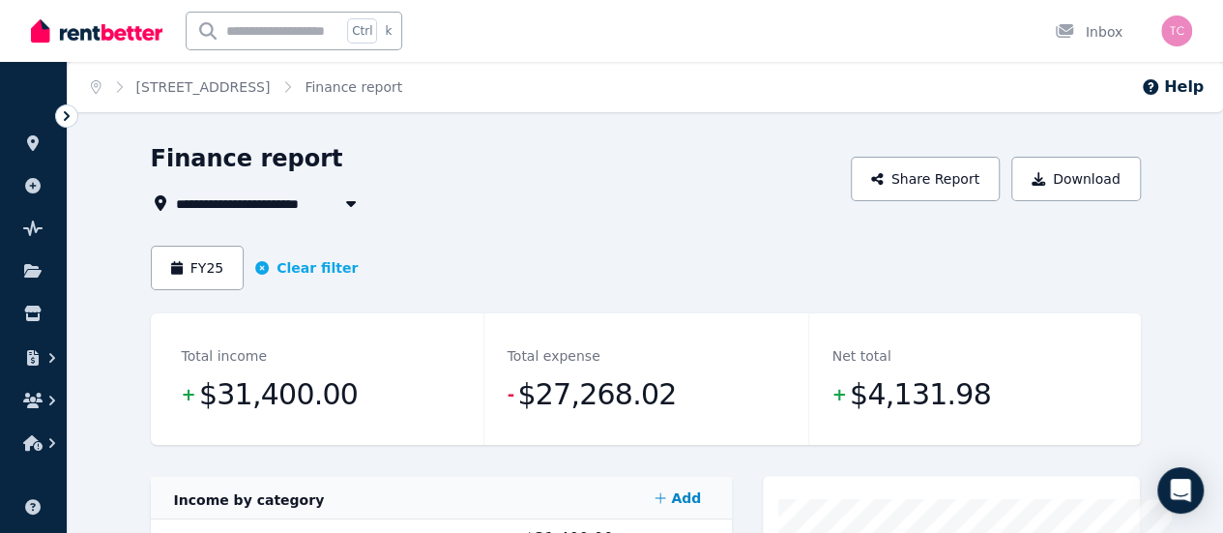
click at [840, 169] on div "Finance report" at bounding box center [496, 161] width 690 height 37
click at [240, 212] on span "9 Denston Way, Girrawheen" at bounding box center [257, 202] width 162 height 23
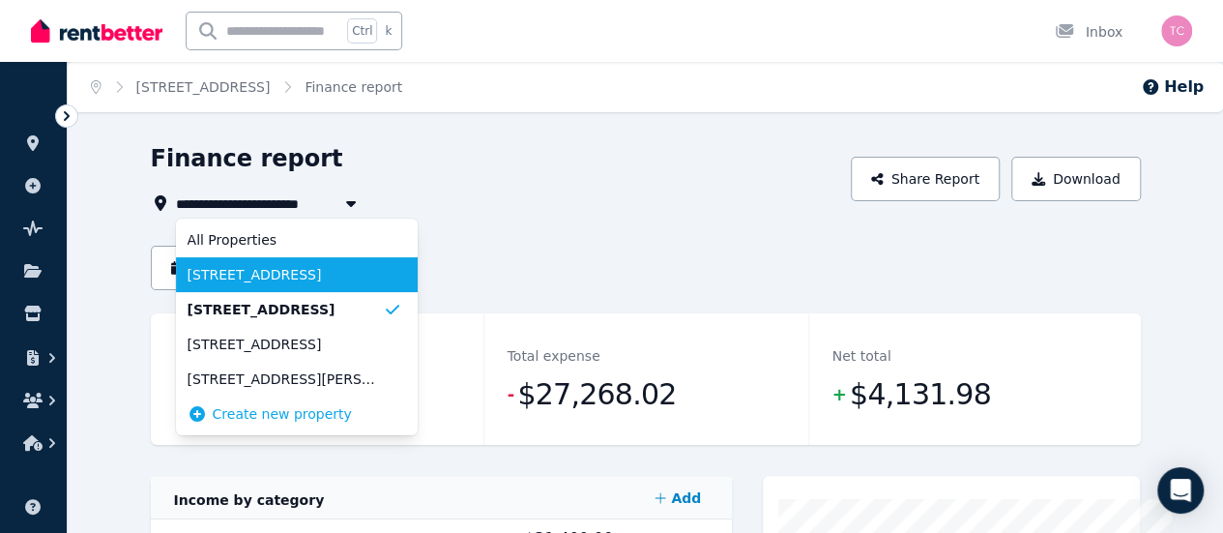
click at [193, 269] on span "47 Westfield Street, Maddington" at bounding box center [285, 274] width 195 height 19
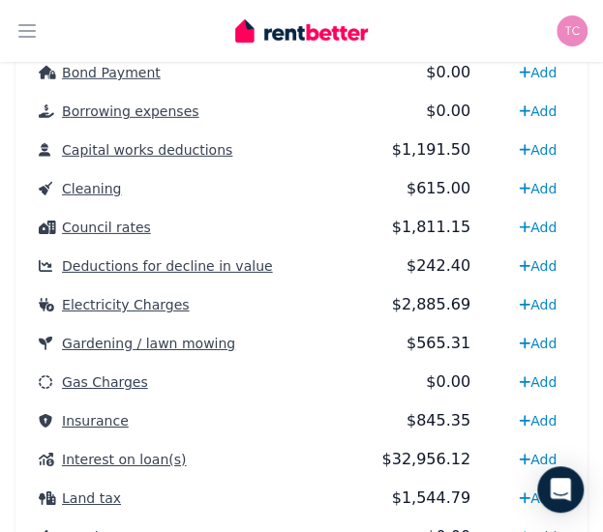
scroll to position [1393, 0]
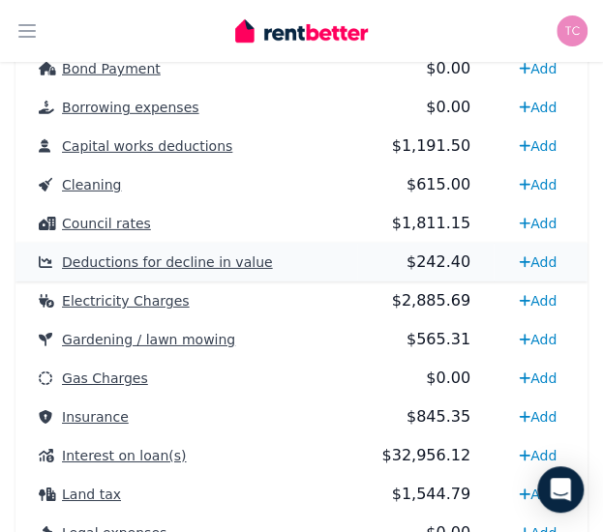
click at [166, 260] on span "Deductions for decline in value" at bounding box center [167, 261] width 210 height 15
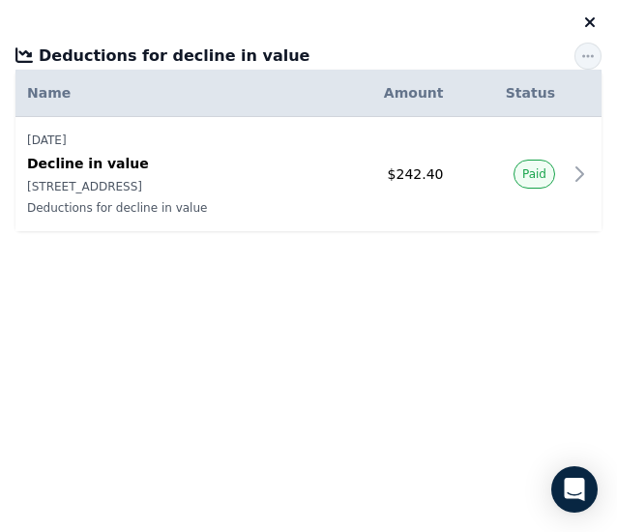
click at [594, 30] on icon "button" at bounding box center [589, 22] width 23 height 15
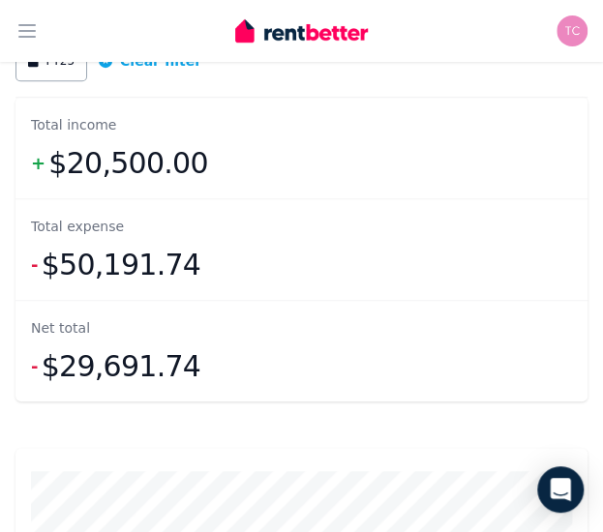
scroll to position [0, 0]
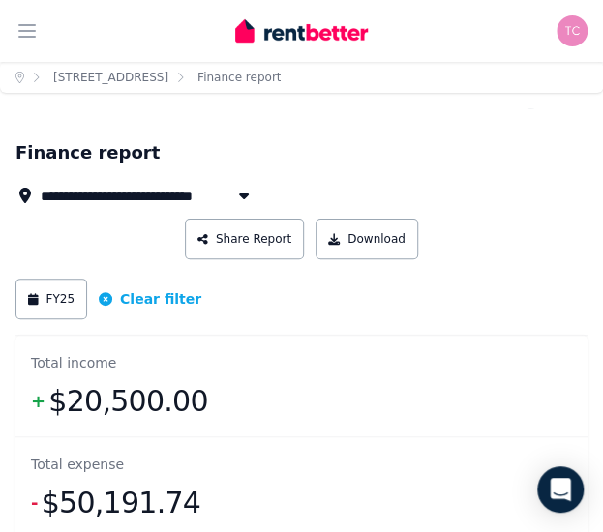
click at [233, 191] on button "button" at bounding box center [243, 195] width 35 height 23
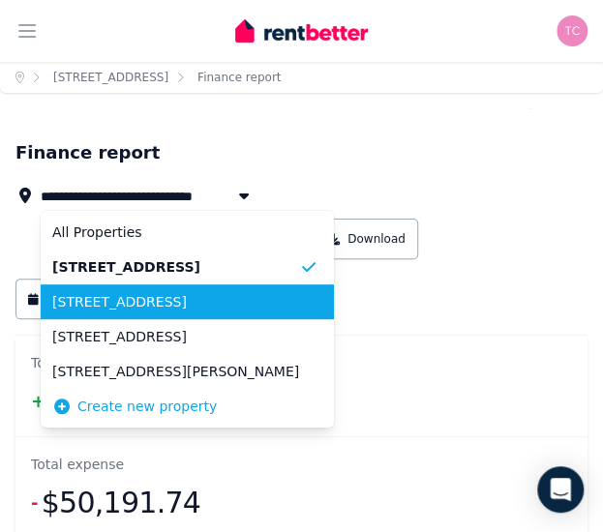
click at [162, 288] on li "9 Denston Way, Girrawheen" at bounding box center [187, 301] width 293 height 35
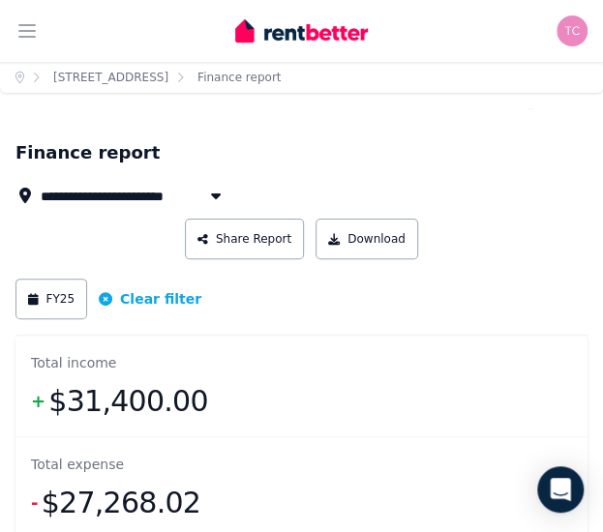
click at [113, 192] on span "9 Denston Way, Girrawheen" at bounding box center [122, 195] width 162 height 23
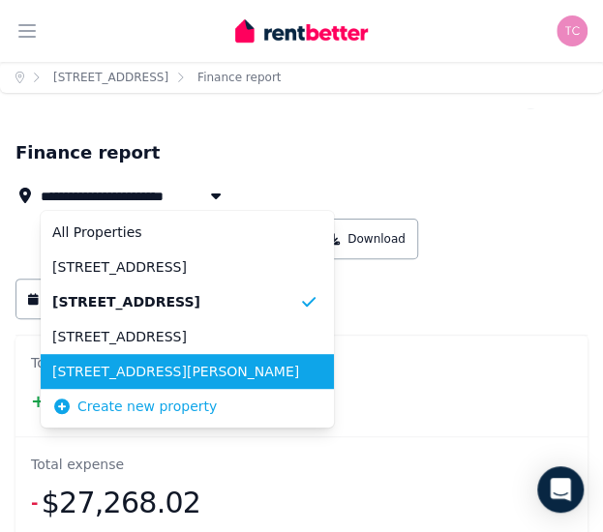
click at [130, 360] on li "71 Weddall Road, Lockridge" at bounding box center [187, 371] width 293 height 35
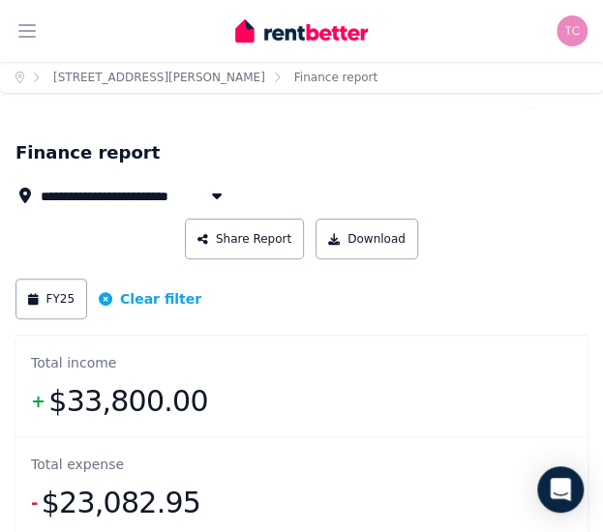
click at [124, 204] on span "71 Weddall Road, Lockridge" at bounding box center [178, 195] width 274 height 23
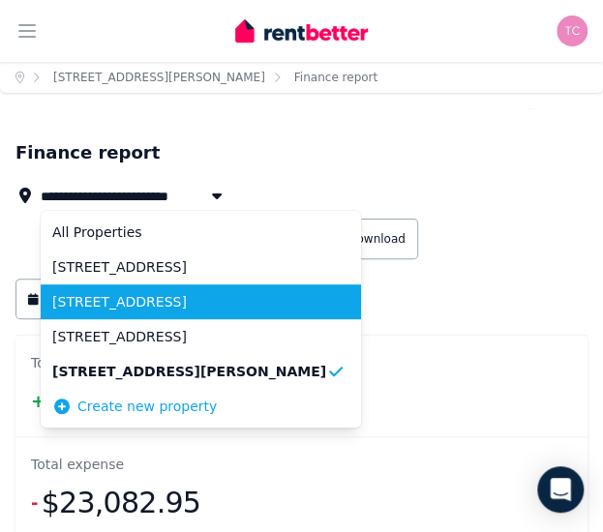
click at [131, 298] on span "9 Denston Way, Girrawheen" at bounding box center [189, 301] width 274 height 19
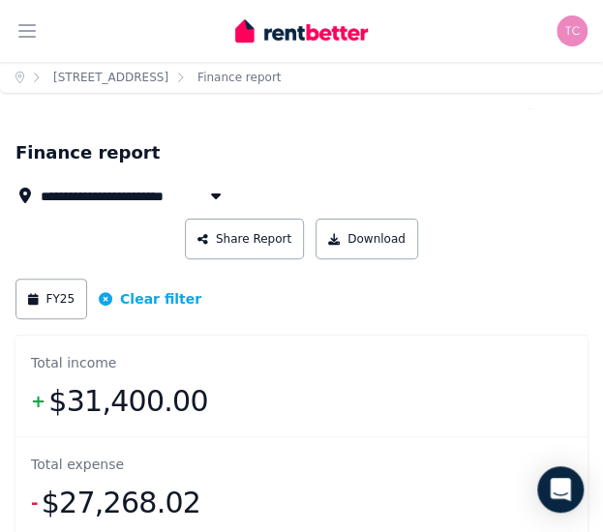
click at [144, 191] on span "9 Denston Way, Girrawheen" at bounding box center [122, 195] width 162 height 23
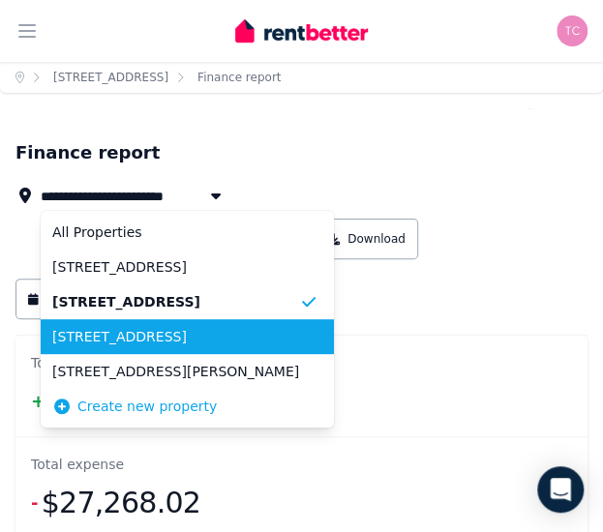
click at [133, 324] on li "5 Pelham Way, Girrawheen" at bounding box center [187, 336] width 293 height 35
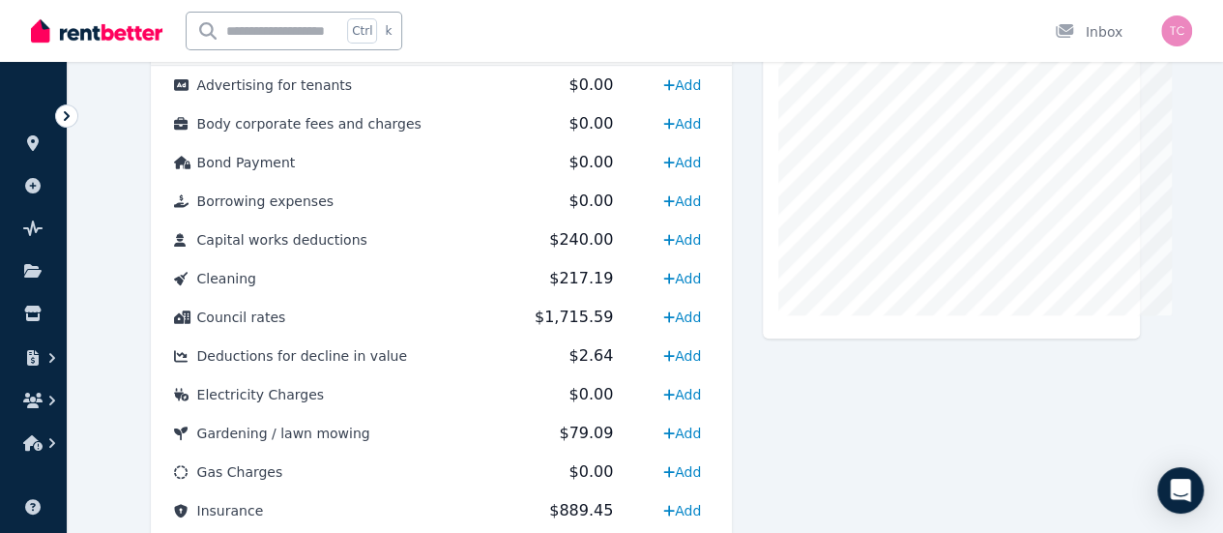
scroll to position [591, 0]
click at [881, 399] on div "Expense Capital works deductions 1,191.5" at bounding box center [951, 474] width 377 height 1179
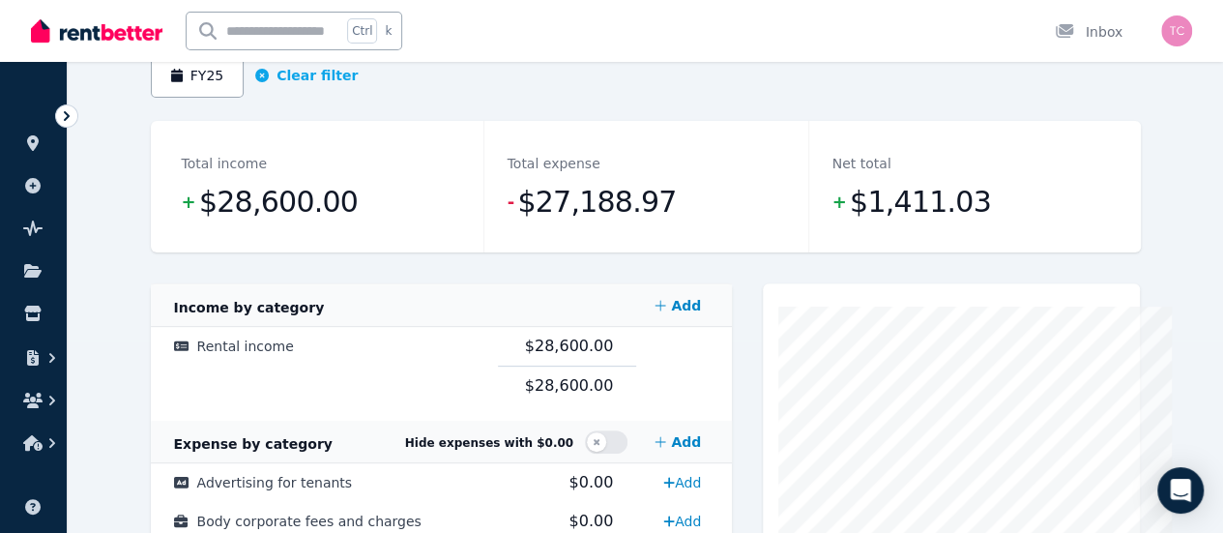
scroll to position [0, 0]
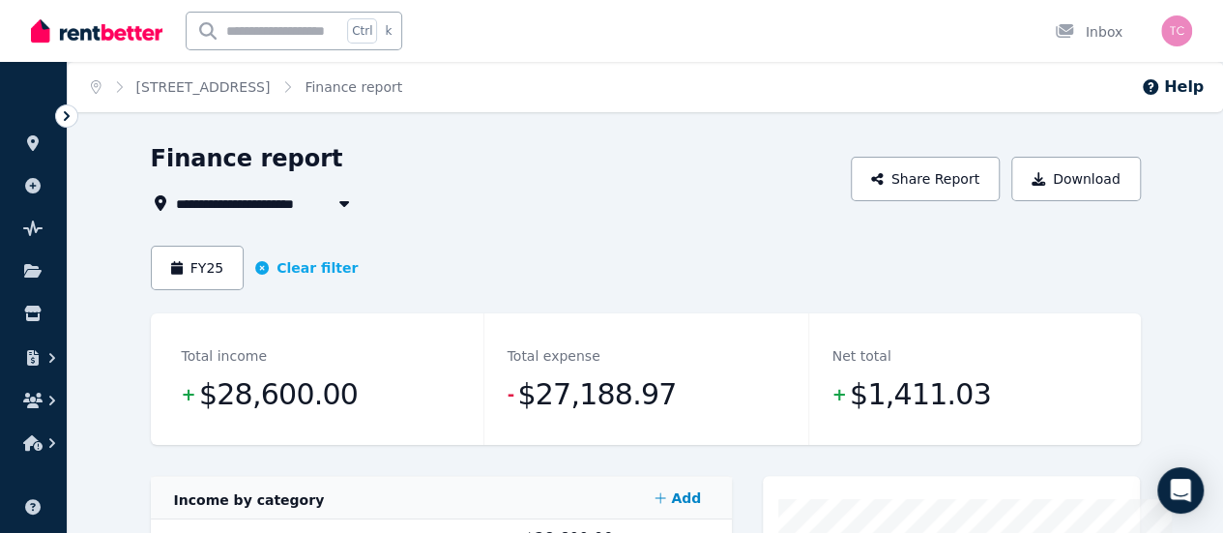
click at [327, 208] on button "button" at bounding box center [344, 202] width 35 height 23
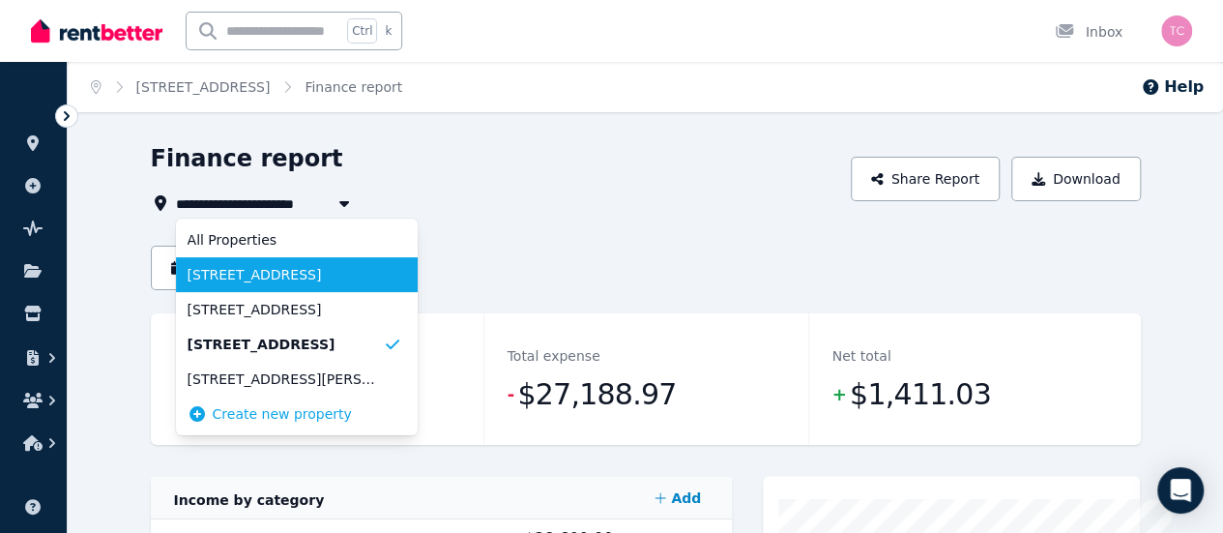
click at [226, 276] on span "47 Westfield Street, Maddington" at bounding box center [285, 274] width 195 height 19
type input "**********"
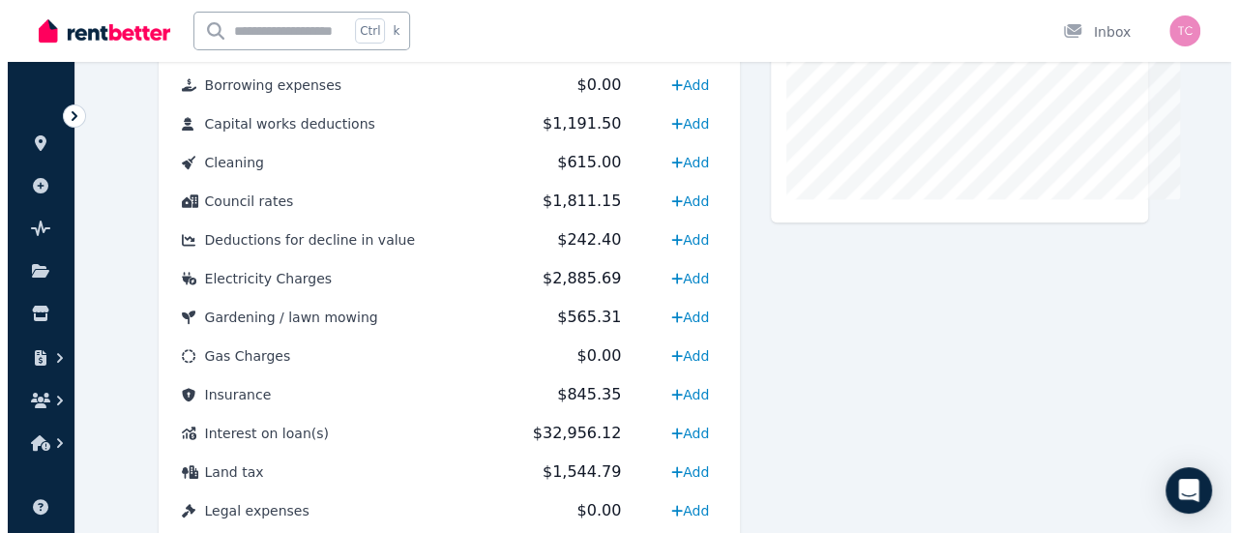
scroll to position [725, 0]
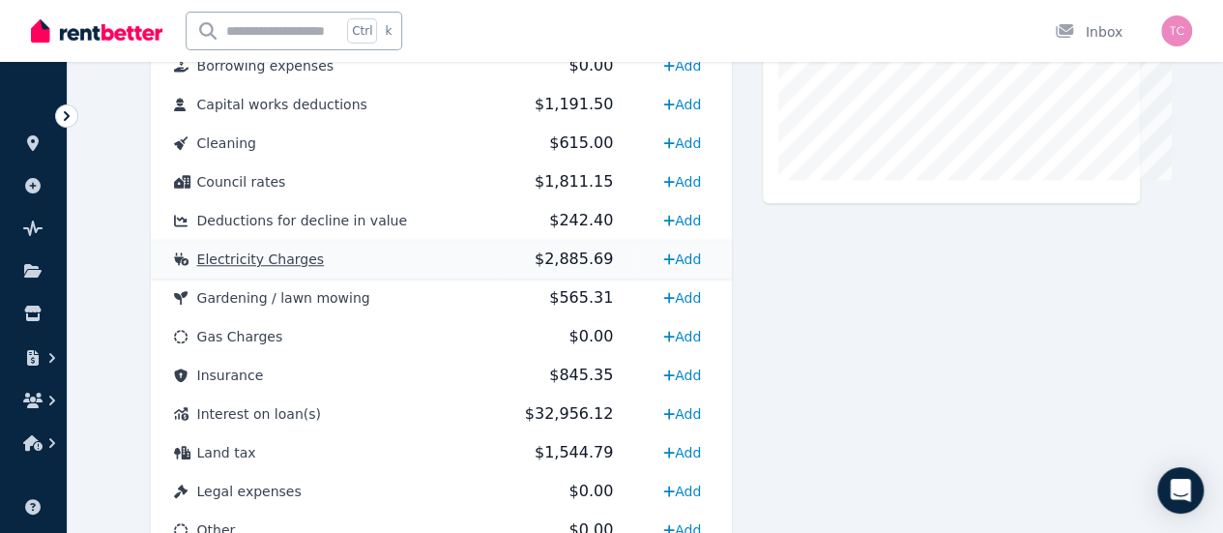
click at [636, 250] on td "Add" at bounding box center [684, 259] width 96 height 39
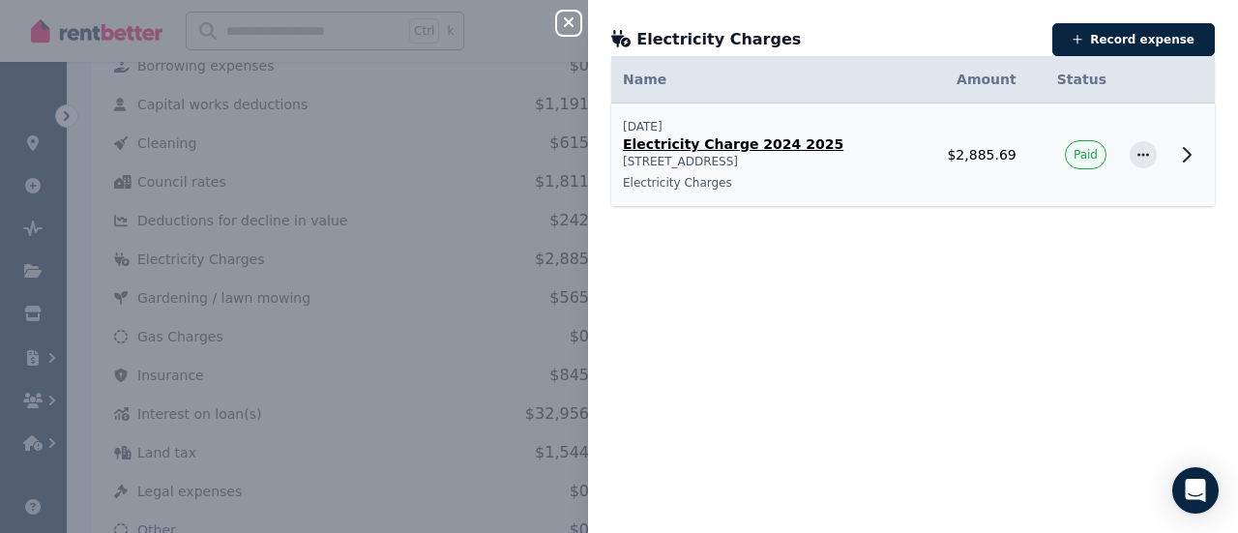
click at [1182, 158] on icon at bounding box center [1186, 154] width 23 height 23
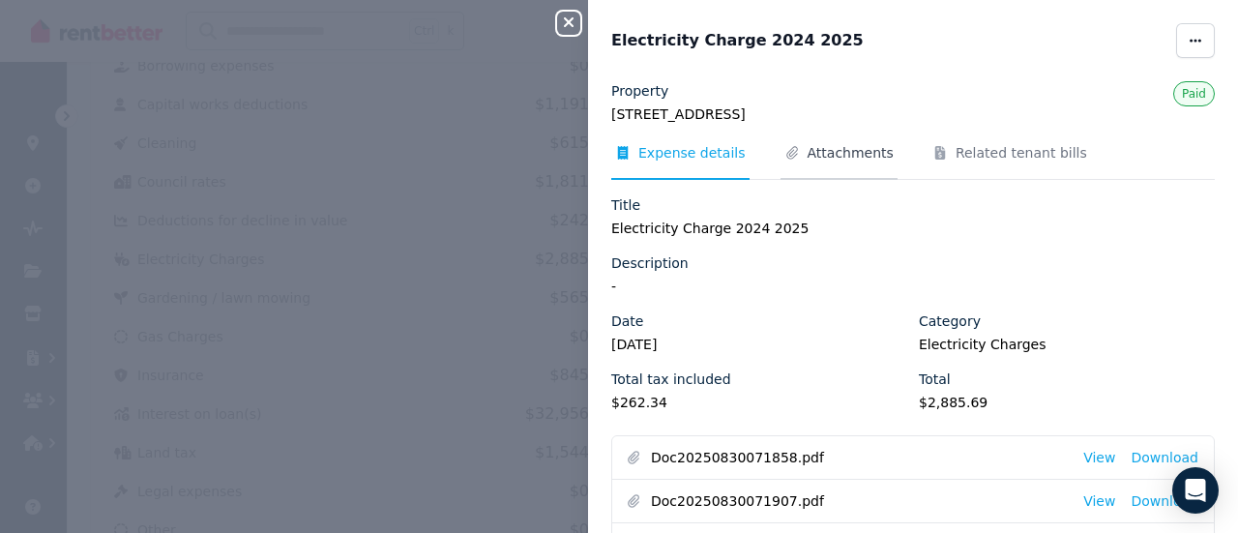
click at [843, 159] on span "Attachments" at bounding box center [851, 152] width 86 height 19
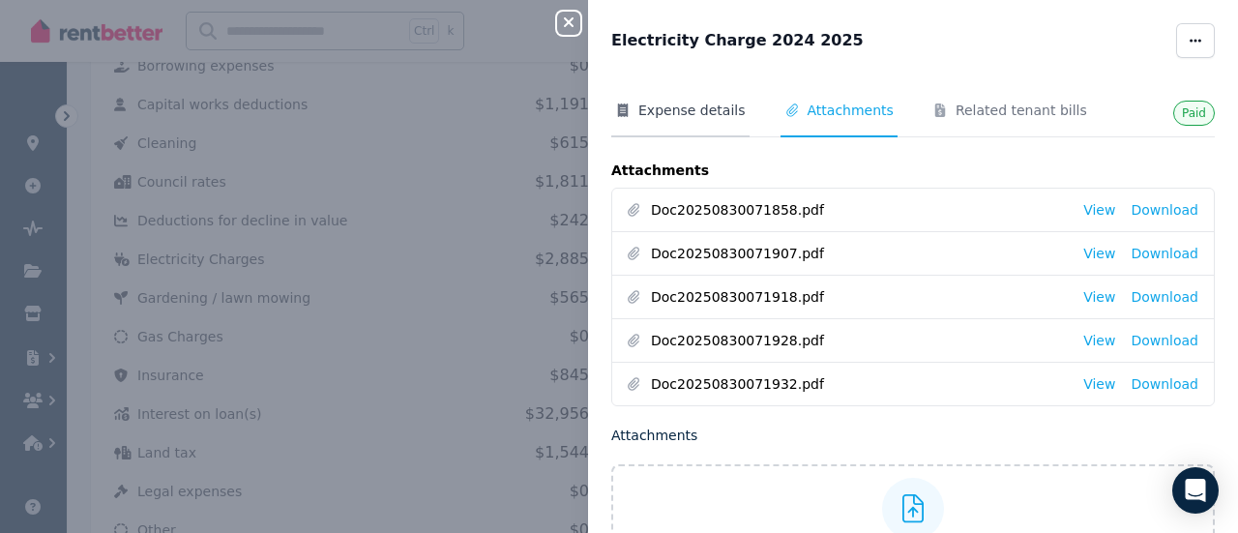
click at [658, 111] on span "Expense details" at bounding box center [691, 110] width 107 height 19
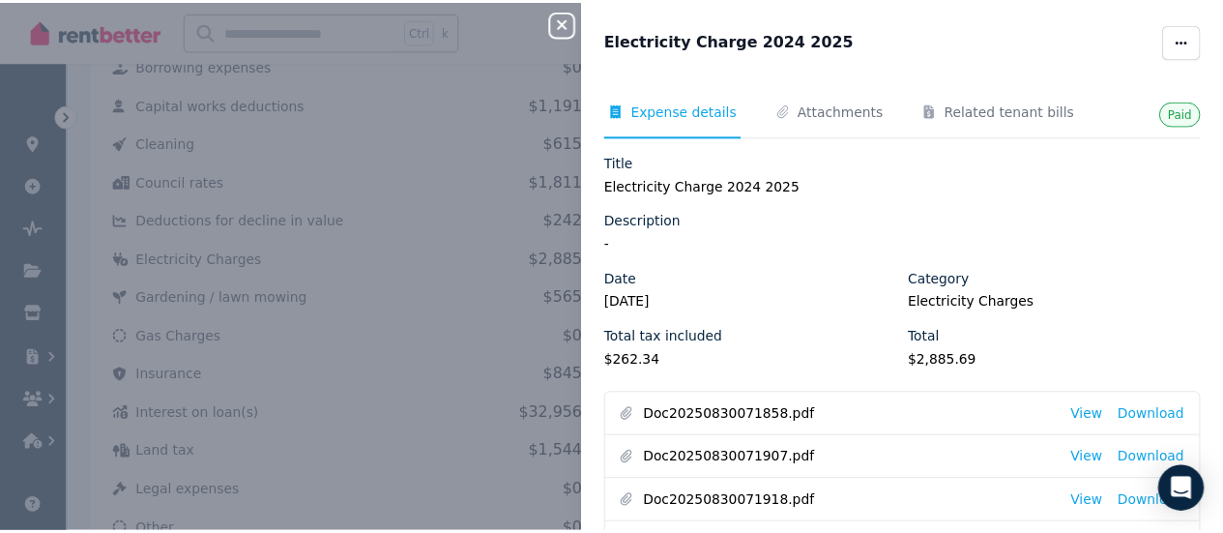
scroll to position [118, 0]
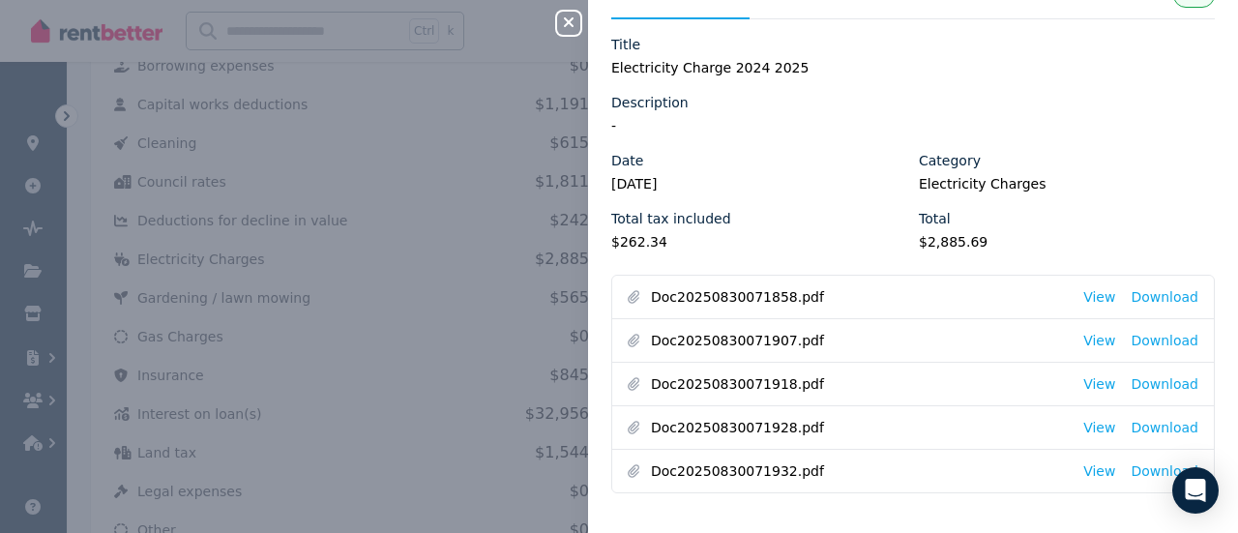
click at [934, 248] on legend "$2,885.69" at bounding box center [1067, 241] width 296 height 19
copy legend "2,885.69"
click at [588, 19] on div "Paid Expense details Attachments Related tenant bills Title Electricity Charge …" at bounding box center [913, 237] width 650 height 549
click at [553, 20] on div "Close panel Electricity Charge 2024 2025 Paid Expense details Attachments Relat…" at bounding box center [619, 266] width 1238 height 533
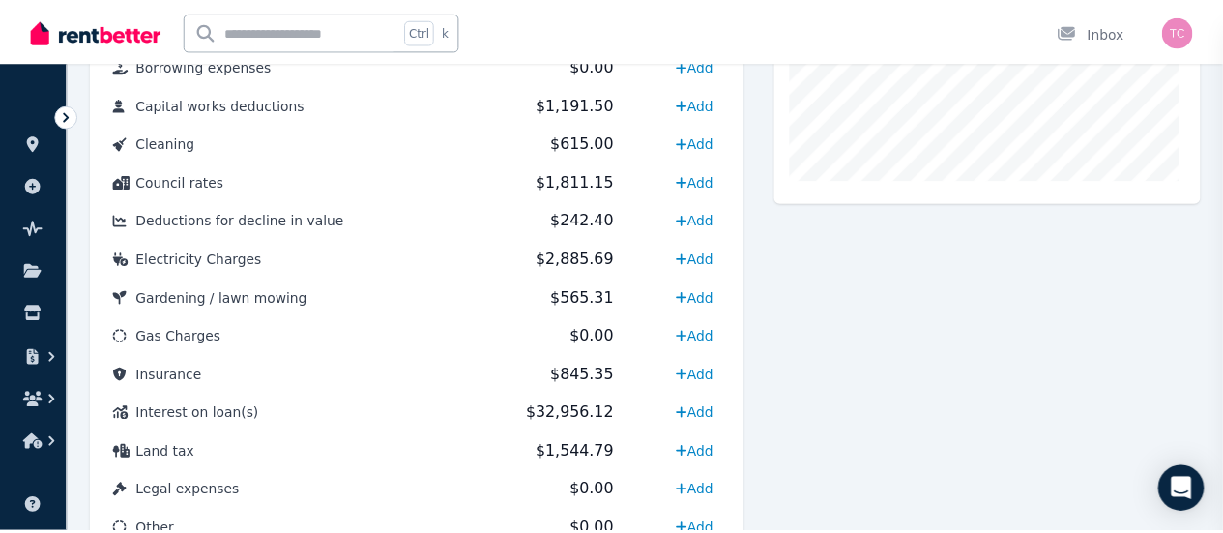
scroll to position [0, 0]
